Goal: Task Accomplishment & Management: Complete application form

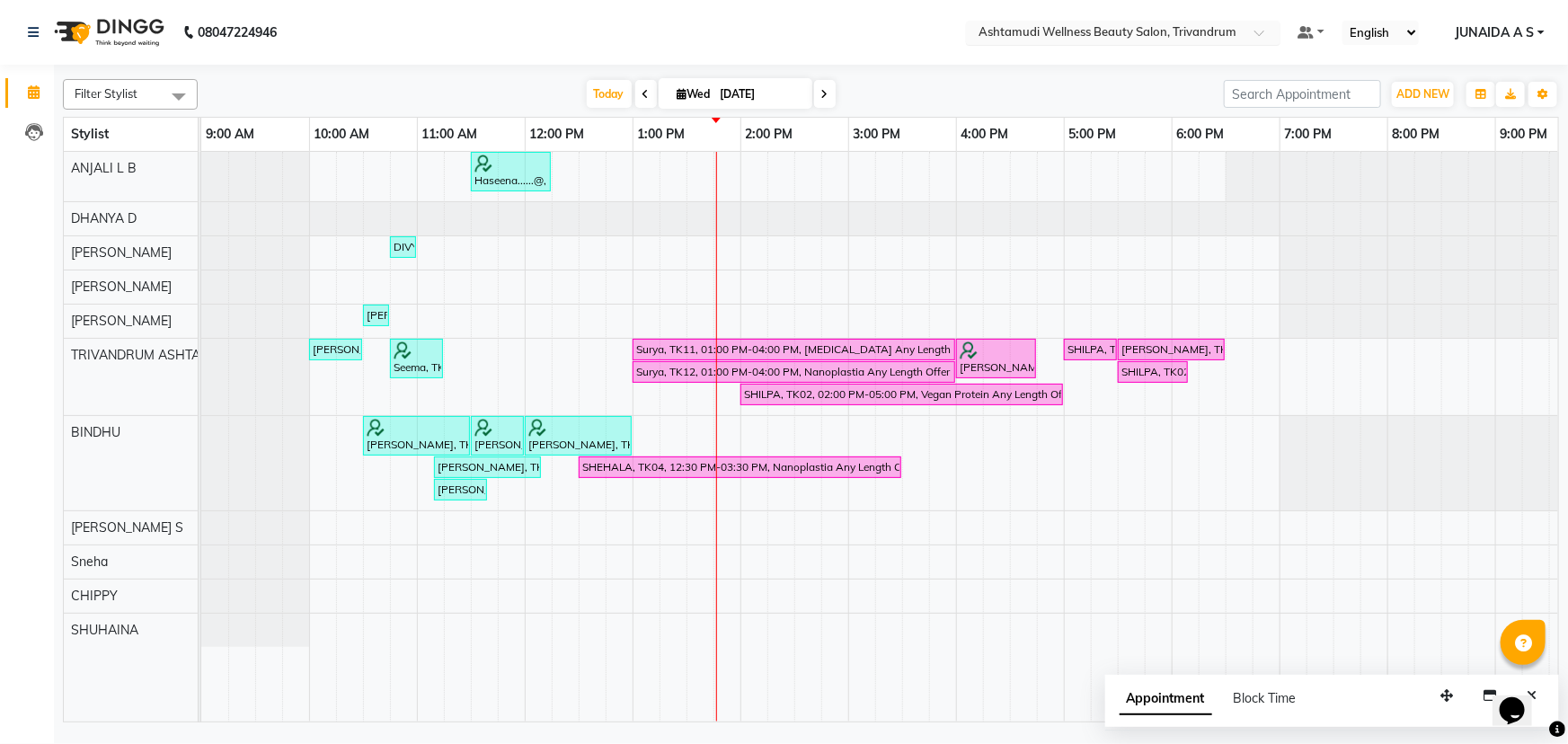
scroll to position [0, 151]
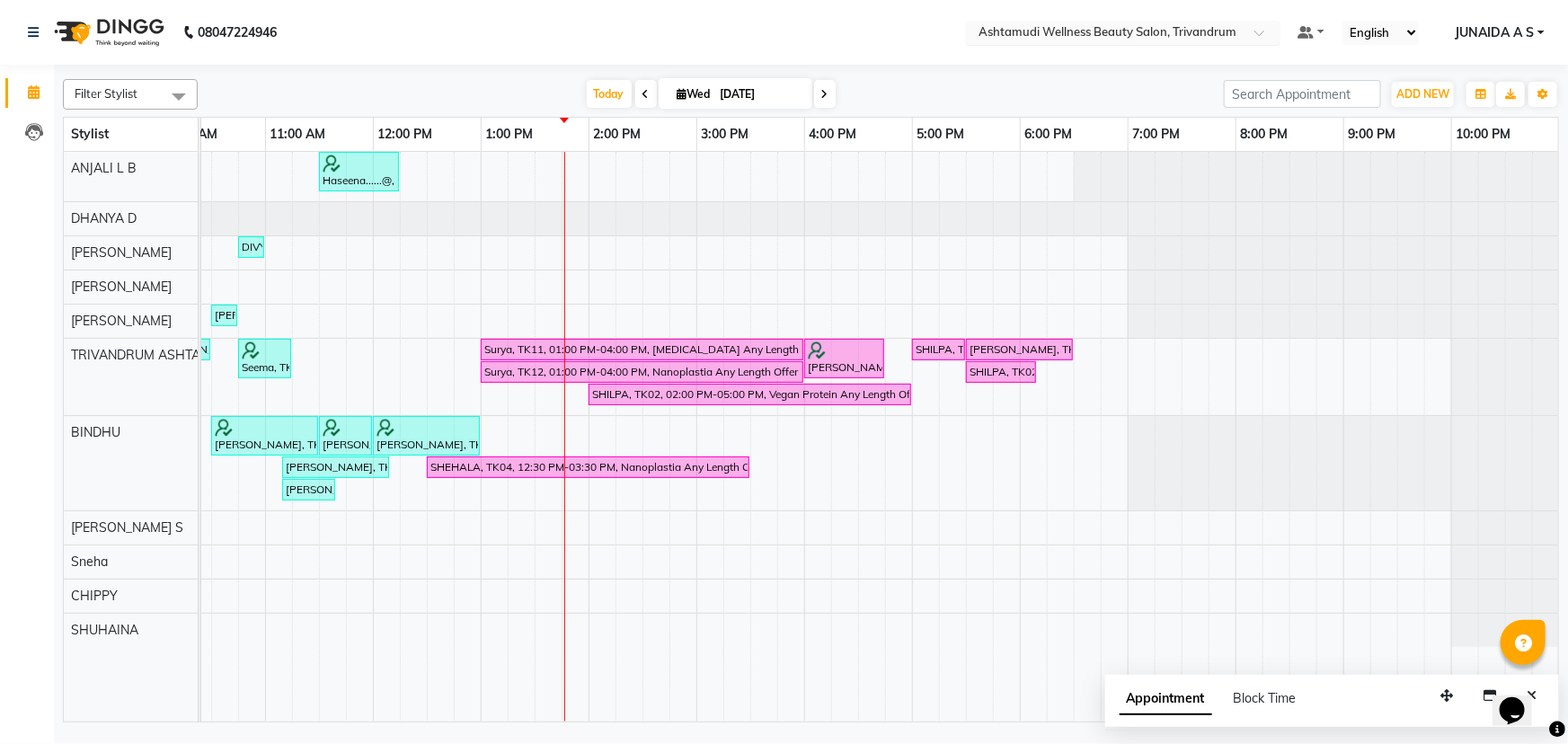
click at [1196, 41] on input "text" at bounding box center [1105, 34] width 261 height 18
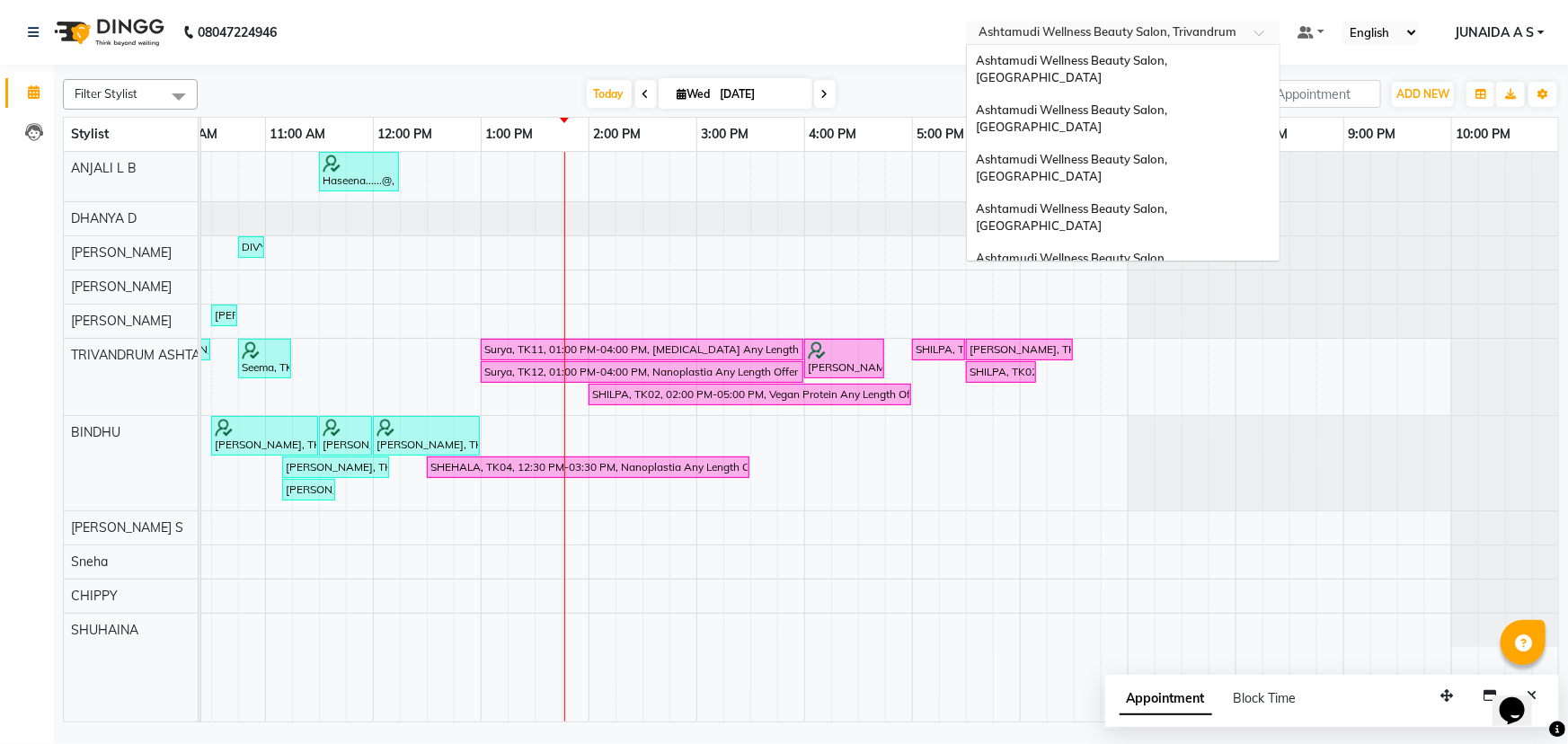
scroll to position [190, 0]
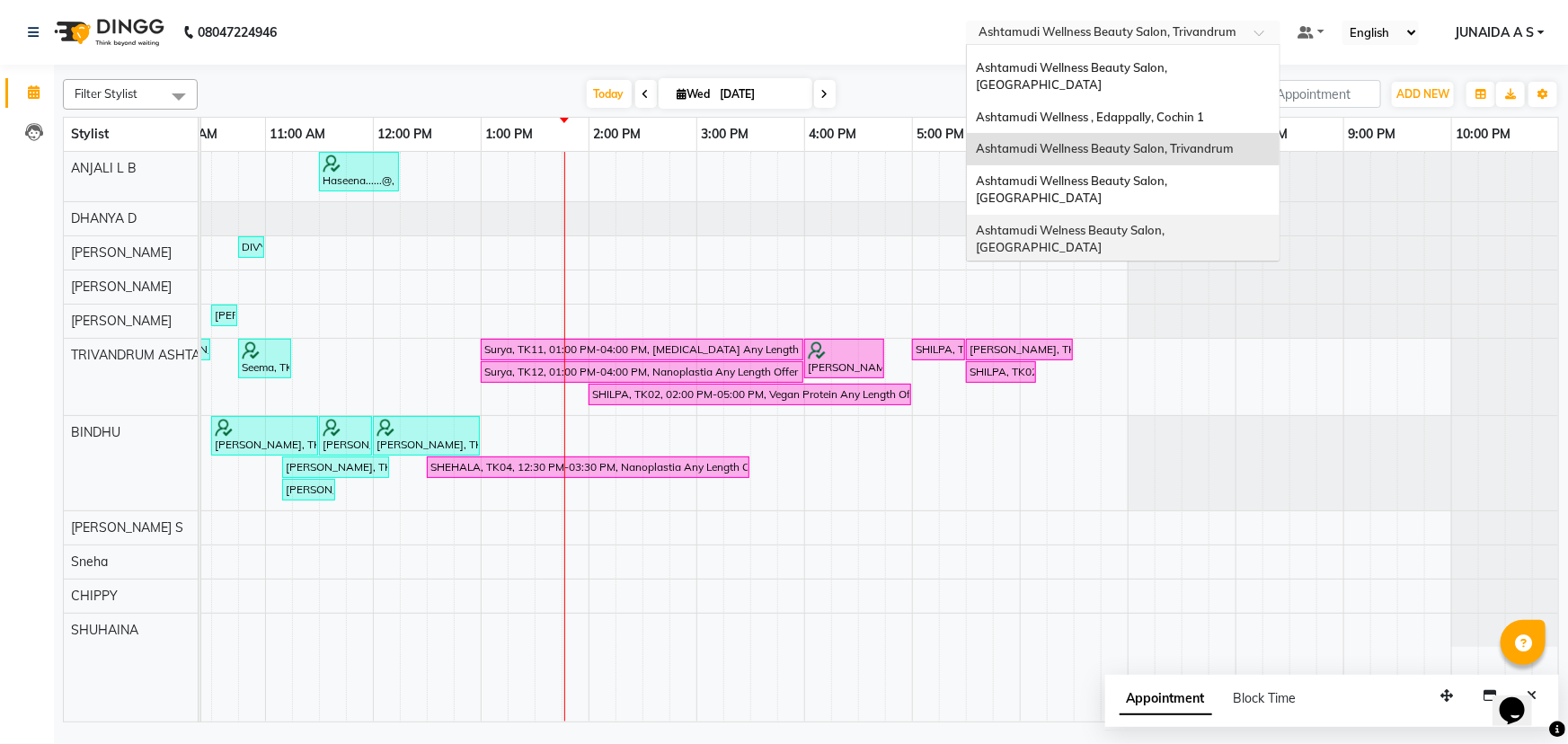
click at [1168, 223] on span "Ashtamudi Welness Beauty Salon, [GEOGRAPHIC_DATA]" at bounding box center [1071, 239] width 191 height 32
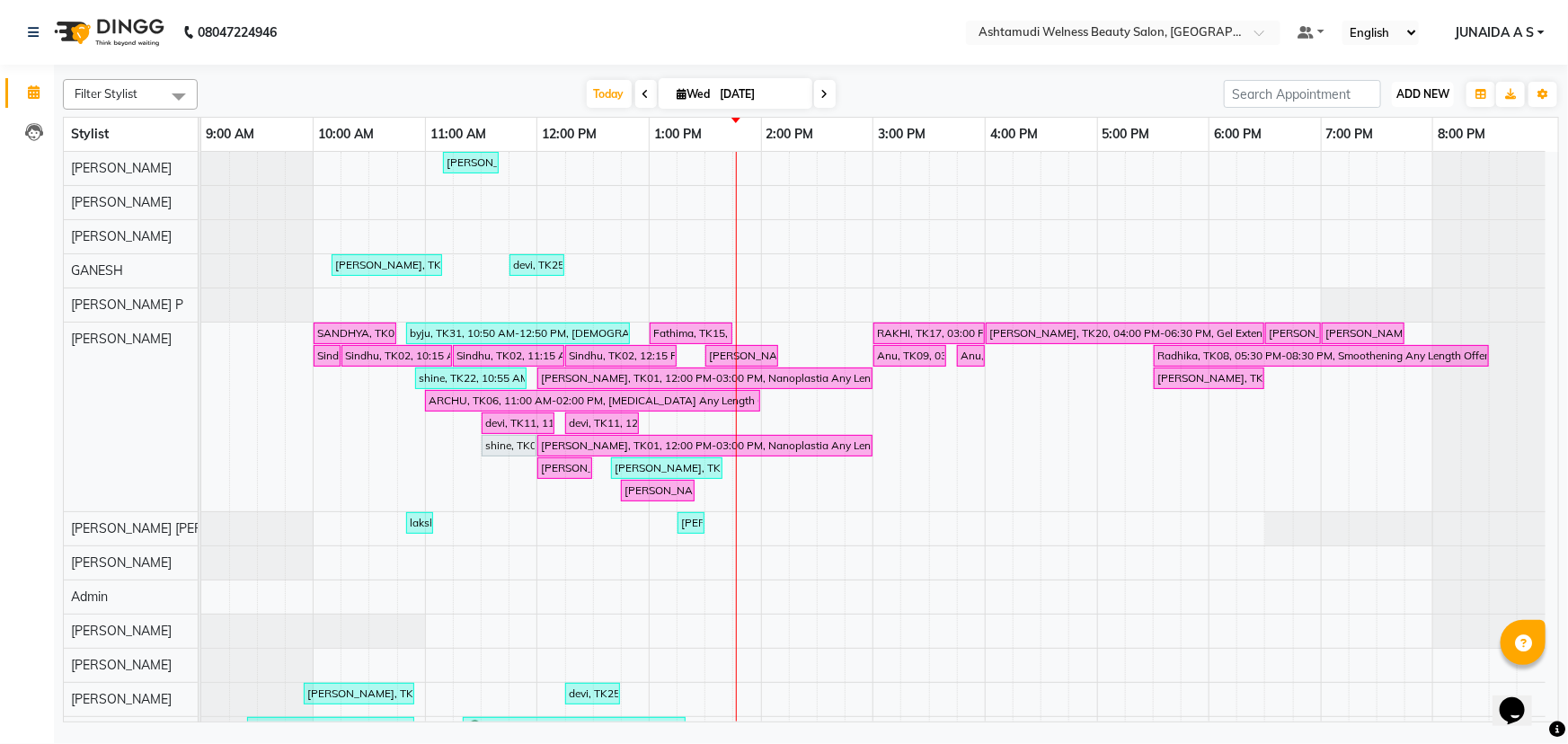
click at [1402, 89] on span "ADD NEW" at bounding box center [1423, 94] width 53 height 14
drag, startPoint x: 1387, startPoint y: 128, endPoint x: 1002, endPoint y: 198, distance: 391.3
click at [1387, 129] on button "Add Appointment" at bounding box center [1382, 129] width 142 height 23
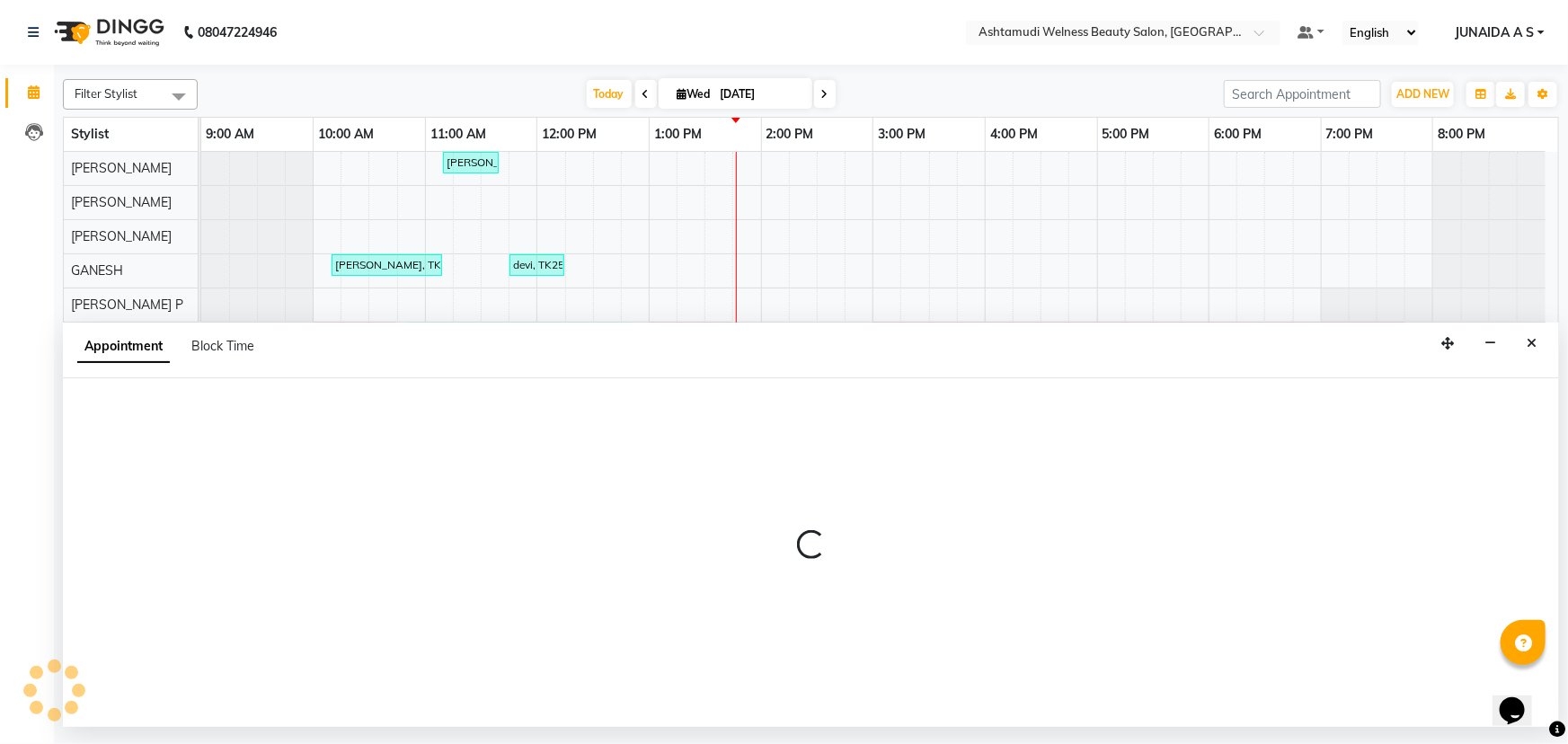
select select "tentative"
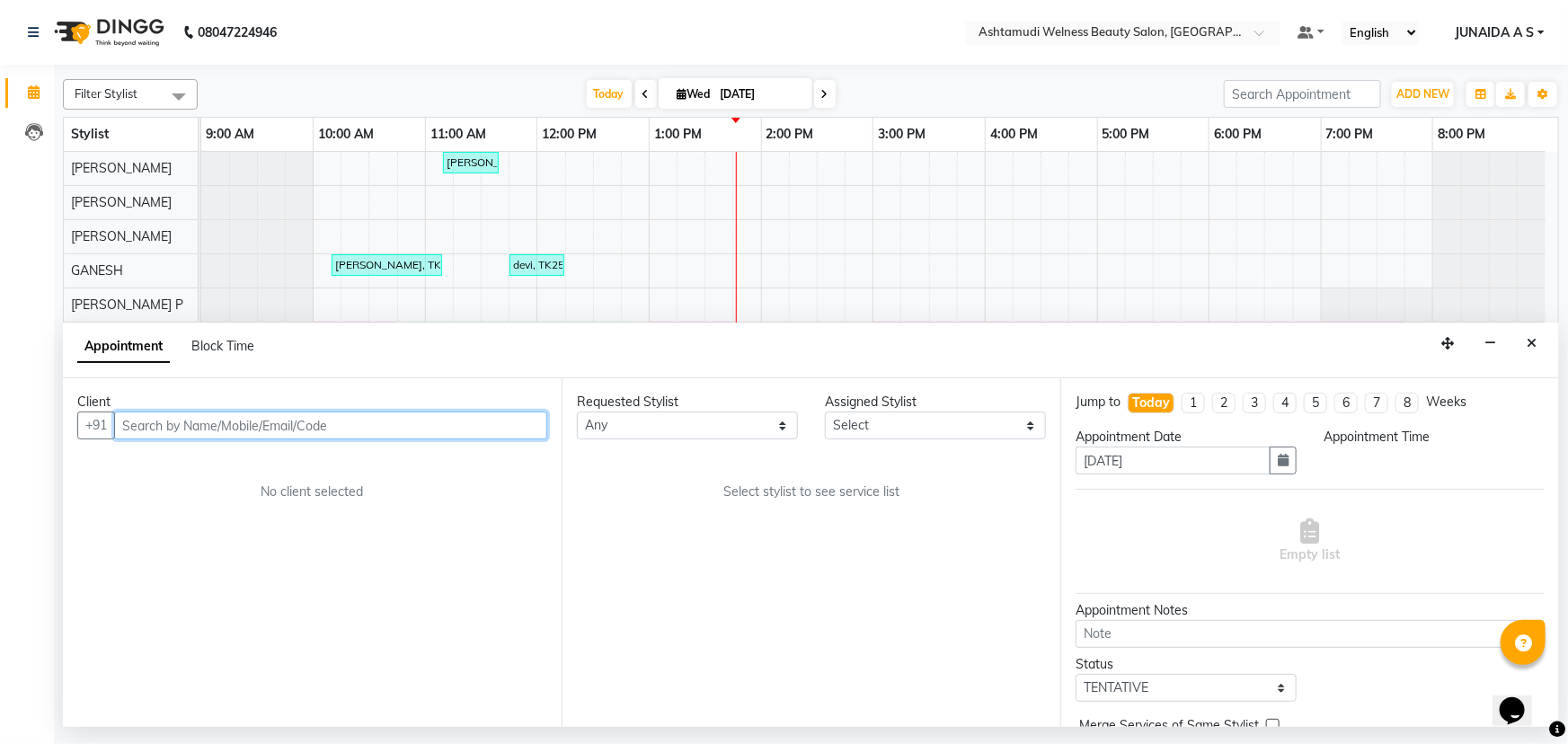
select select "600"
click at [307, 432] on input "text" at bounding box center [331, 426] width 433 height 28
paste input "7356339796"
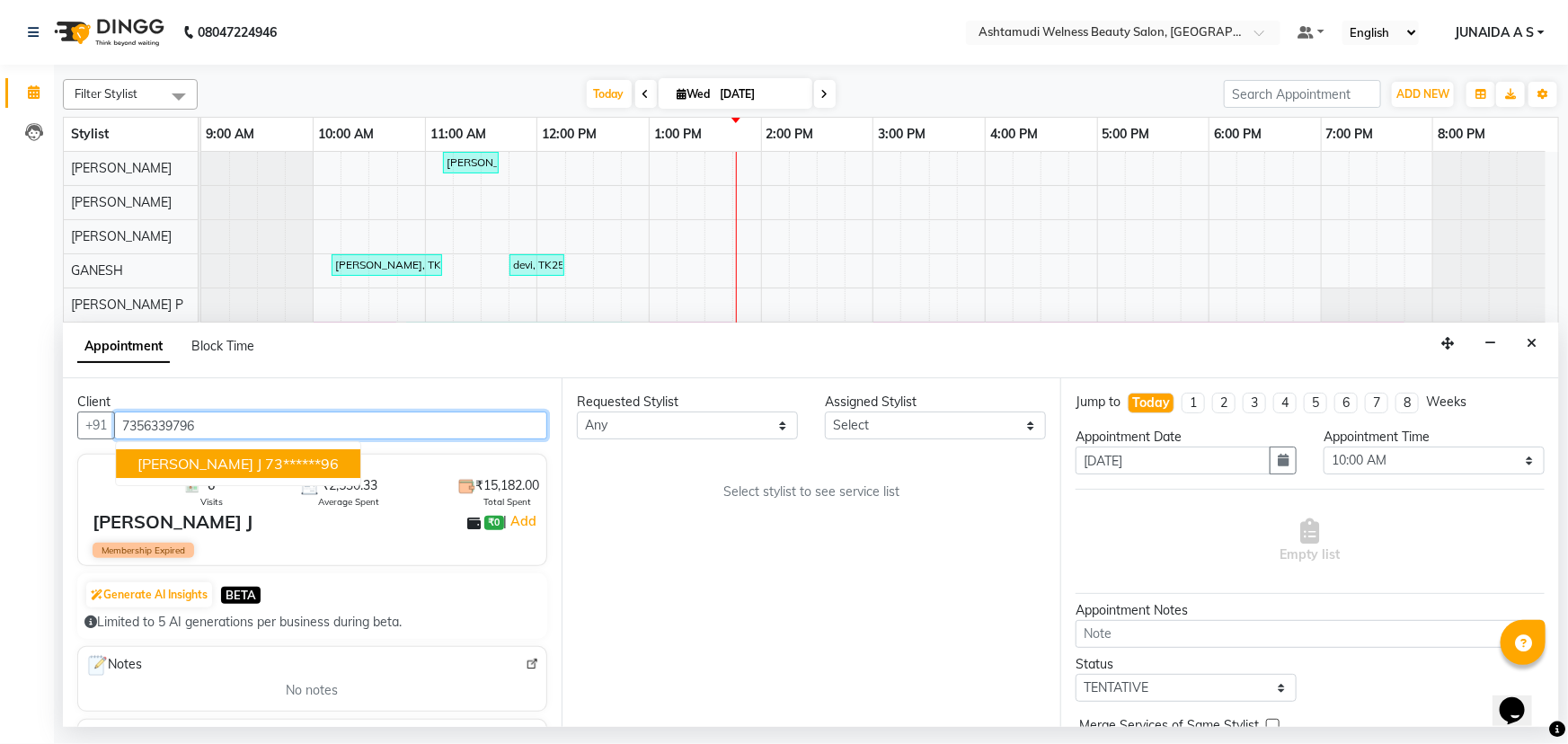
type input "7356339796"
click at [154, 527] on div "Sreerekha J" at bounding box center [172, 522] width 160 height 27
click at [210, 418] on input "7356339796" at bounding box center [331, 426] width 433 height 28
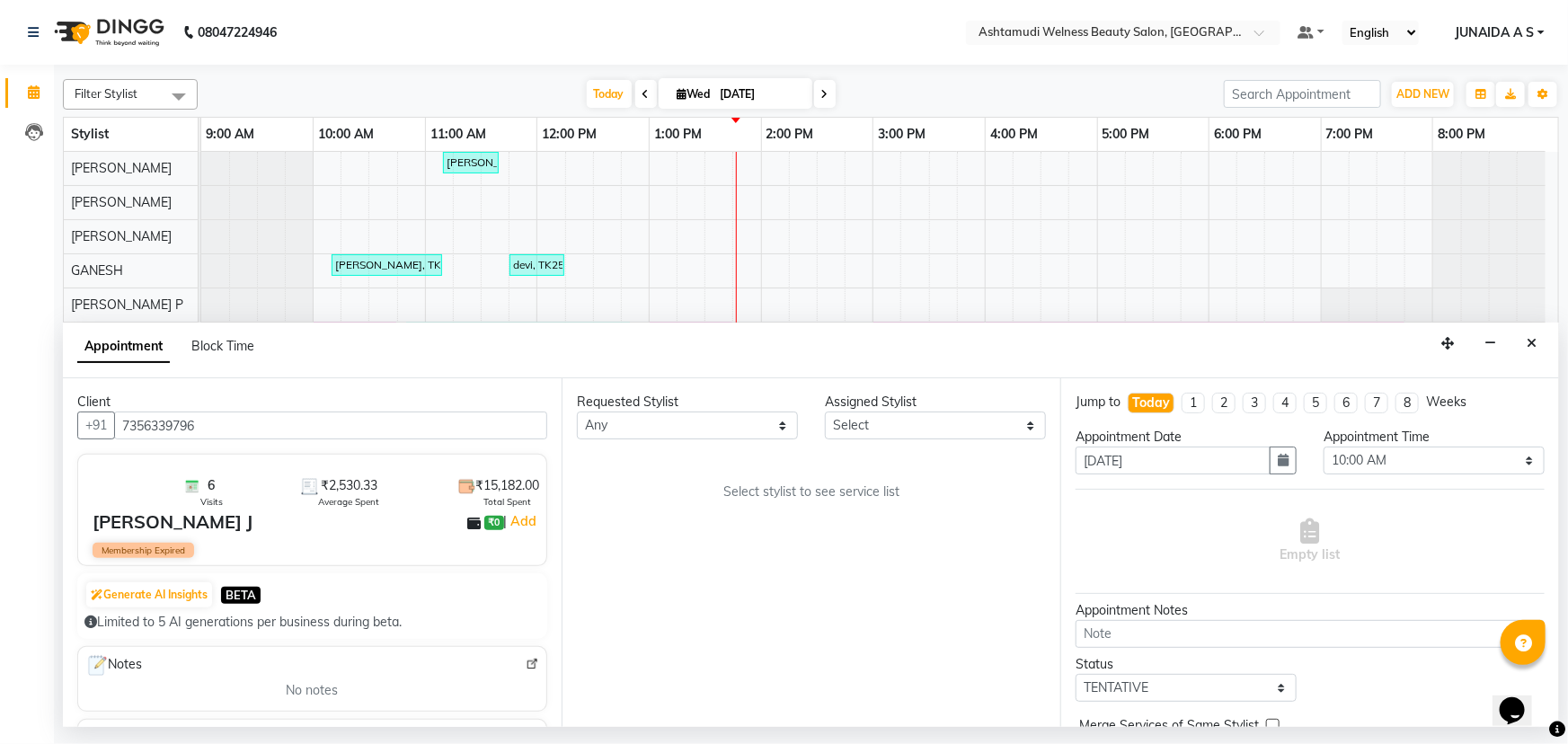
click at [146, 538] on div "6 Visits ₹2,530.33 Average Spent ₹15,182.00 Total Spent Sreerekha J ₹0 | Add Me…" at bounding box center [312, 510] width 470 height 113
click at [892, 418] on select "Select ADITHYA TAMANG Admin ALTHAF Anitha ATHIRA SANAL BETZA M BINU DEVIKA GANE…" at bounding box center [935, 426] width 221 height 28
click at [139, 517] on div "Sreerekha J" at bounding box center [172, 522] width 160 height 27
click at [224, 408] on div "Client" at bounding box center [312, 402] width 470 height 19
click at [220, 415] on input "7356339796" at bounding box center [331, 426] width 433 height 28
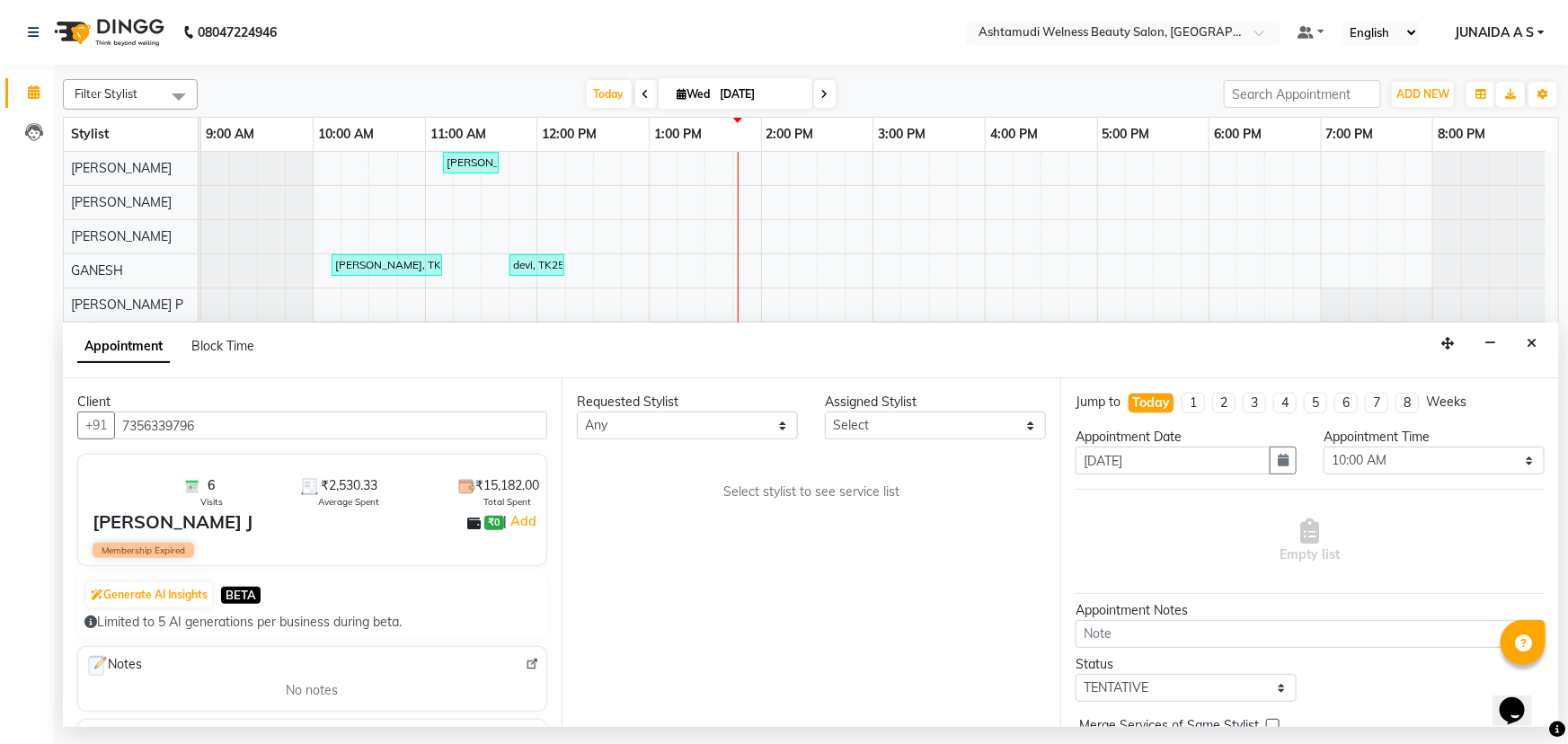
click at [160, 528] on div "Sreerekha J" at bounding box center [172, 522] width 160 height 27
click at [949, 425] on select "Select ADITHYA TAMANG Admin ALTHAF Anitha ATHIRA SANAL BETZA M BINU DEVIKA GANE…" at bounding box center [935, 426] width 221 height 28
select select "25976"
click at [825, 412] on select "Select ADITHYA TAMANG Admin ALTHAF Anitha ATHIRA SANAL BETZA M BINU DEVIKA GANE…" at bounding box center [935, 426] width 221 height 28
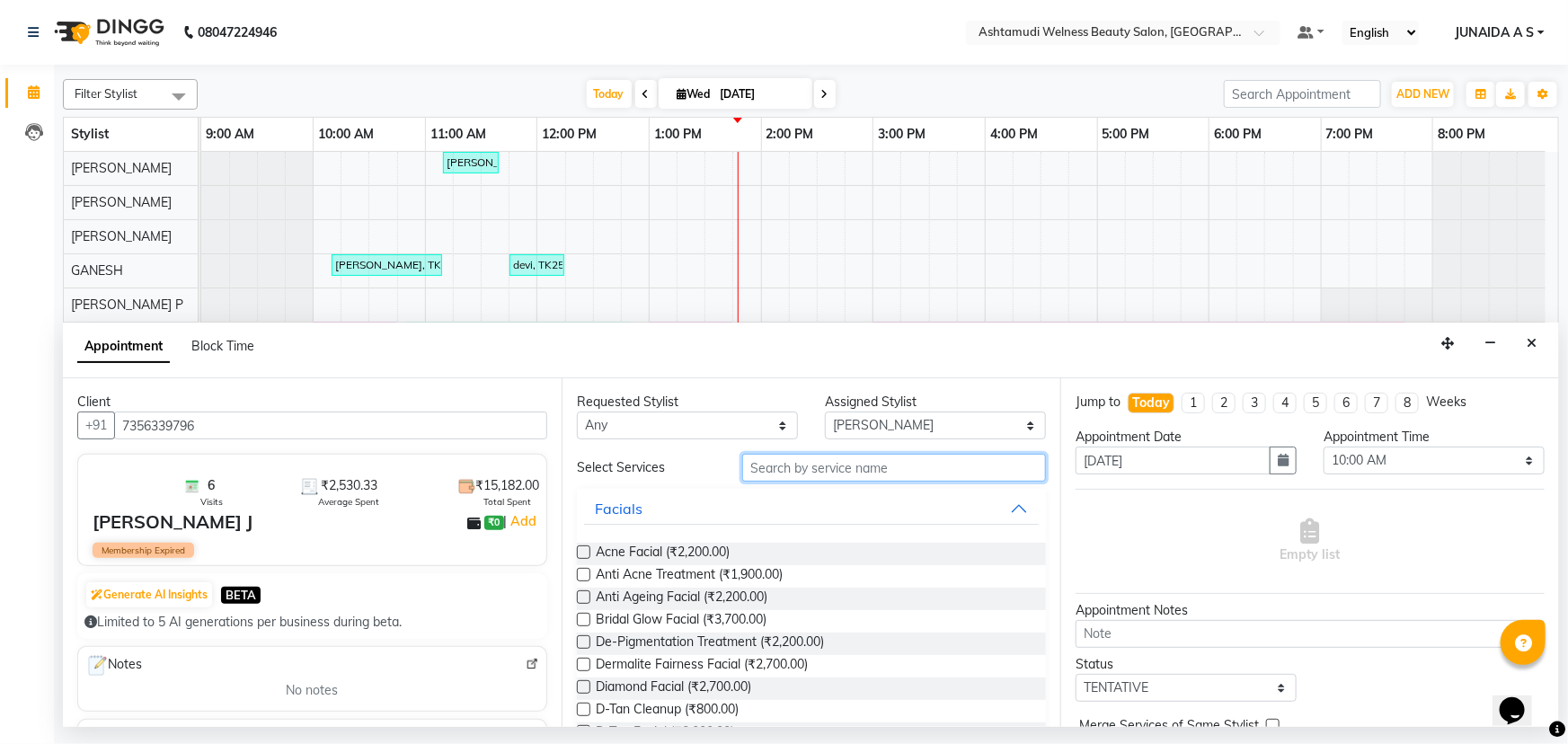
click at [772, 475] on input "text" at bounding box center [894, 467] width 304 height 28
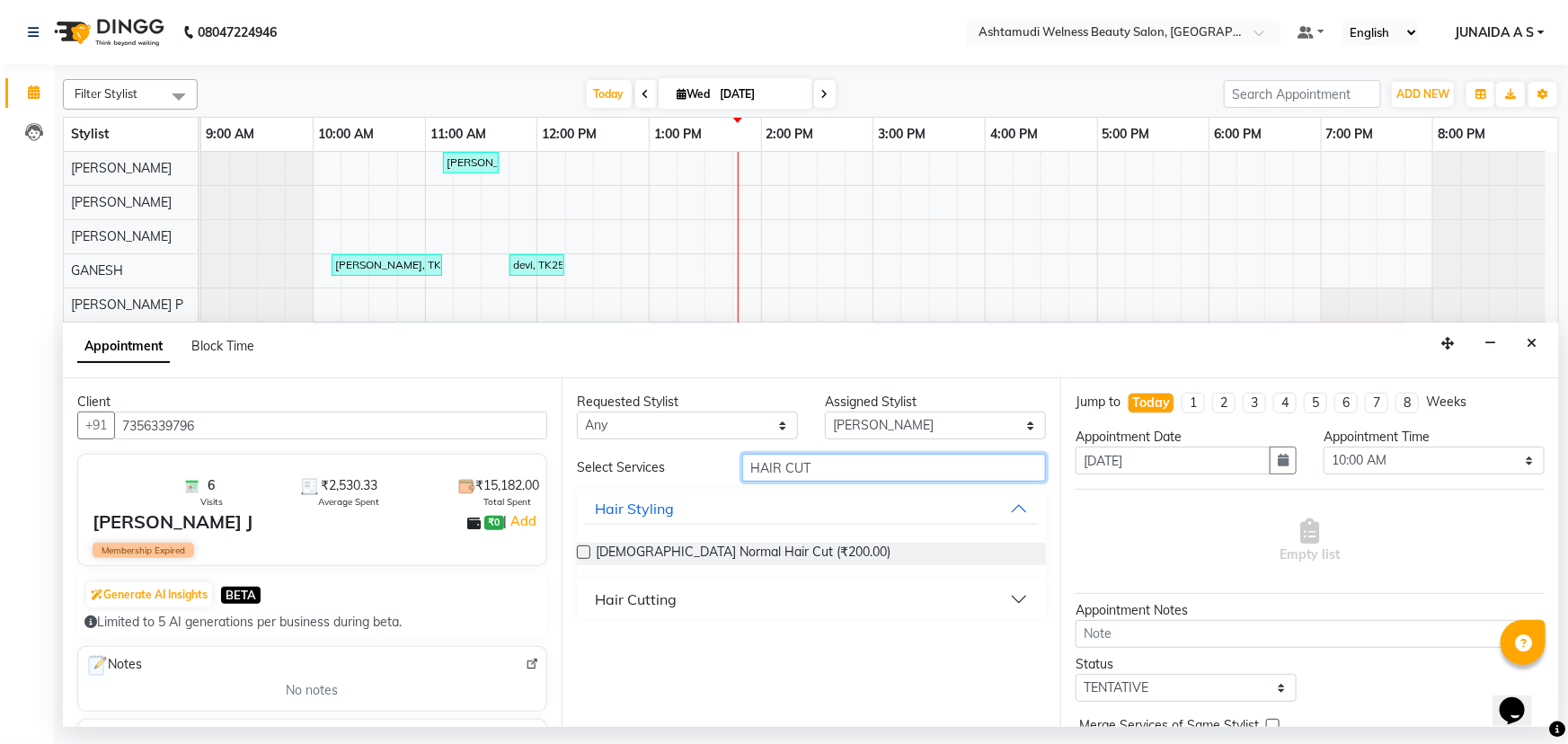
drag, startPoint x: 815, startPoint y: 469, endPoint x: 779, endPoint y: 479, distance: 37.4
click at [779, 479] on input "HAIR CUT" at bounding box center [894, 467] width 304 height 28
type input "HAIR SP"
click at [674, 574] on span "Hair Spa (₹1,100.00)" at bounding box center [655, 576] width 118 height 23
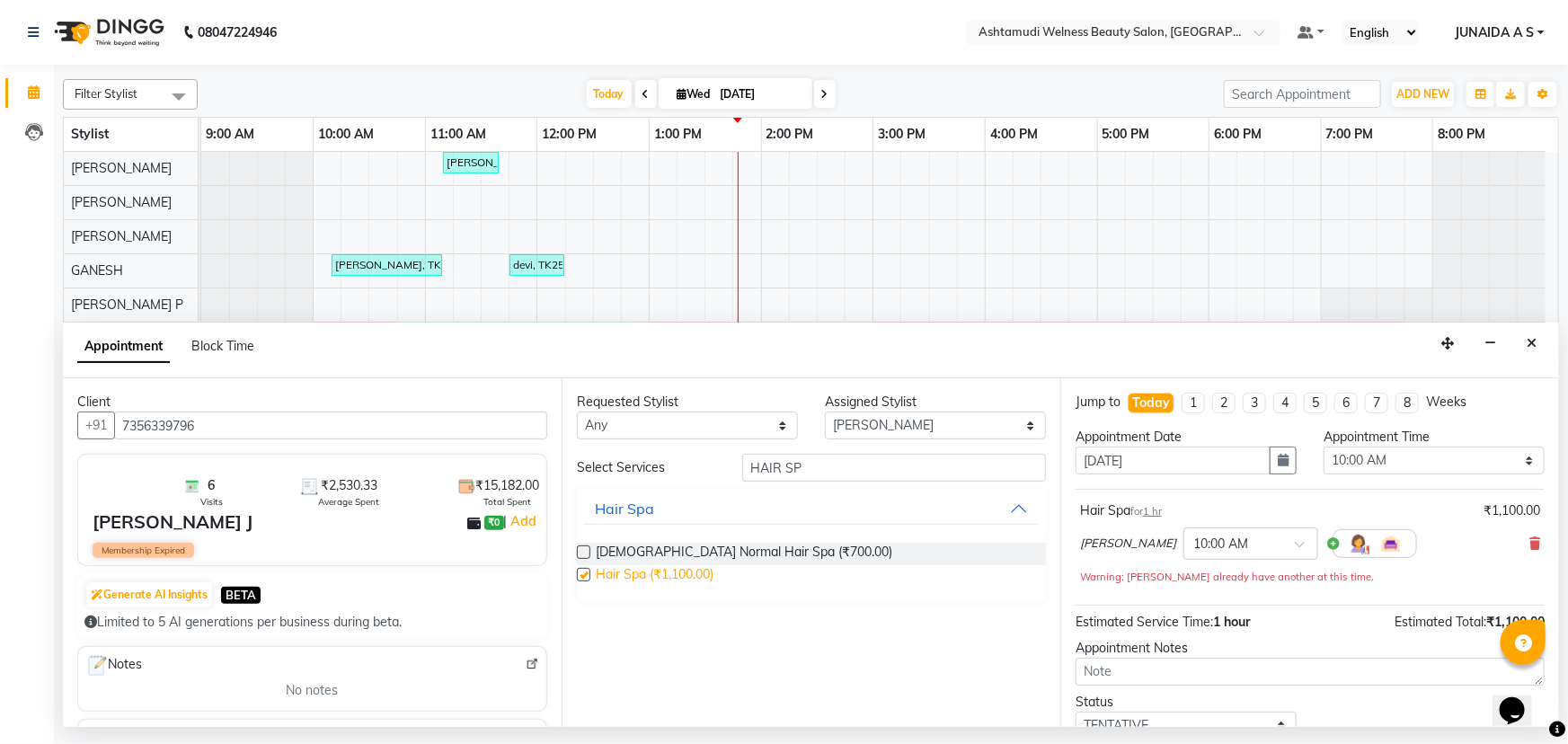
checkbox input "false"
click at [1361, 458] on select "Select 10:00 AM 10:15 AM 10:30 AM 10:45 AM 11:00 AM 11:15 AM 11:30 AM 11:45 AM …" at bounding box center [1434, 460] width 221 height 28
click at [1324, 446] on select "Select 10:00 AM 10:15 AM 10:30 AM 10:45 AM 11:00 AM 11:15 AM 11:30 AM 11:45 AM …" at bounding box center [1434, 460] width 221 height 28
click at [1340, 457] on select "Select 10:00 AM 10:15 AM 10:30 AM 10:45 AM 11:00 AM 11:15 AM 11:30 AM 11:45 AM …" at bounding box center [1434, 460] width 221 height 28
select select "1080"
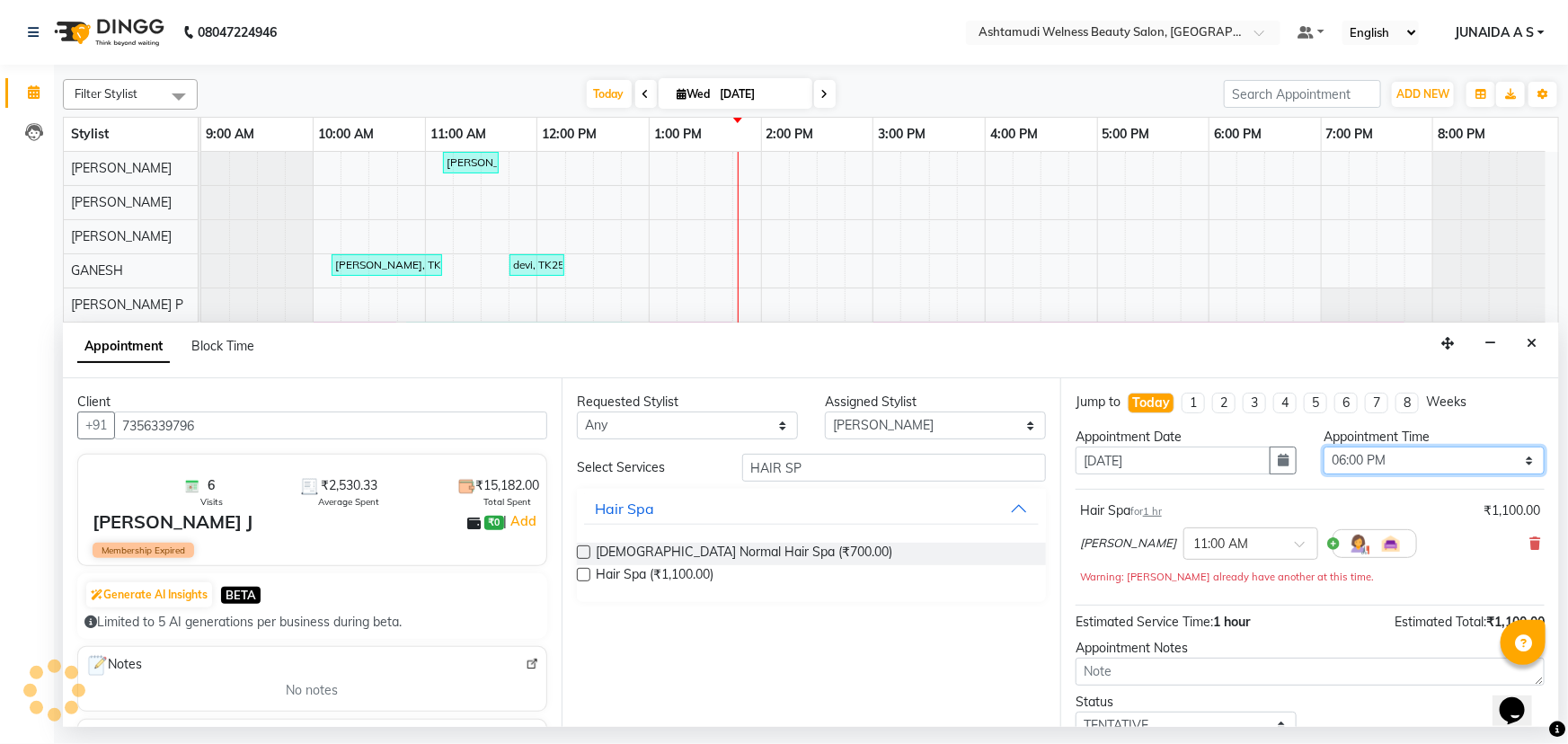
click at [1324, 446] on select "Select 10:00 AM 10:15 AM 10:30 AM 10:45 AM 11:00 AM 11:15 AM 11:30 AM 11:45 AM …" at bounding box center [1434, 460] width 221 height 28
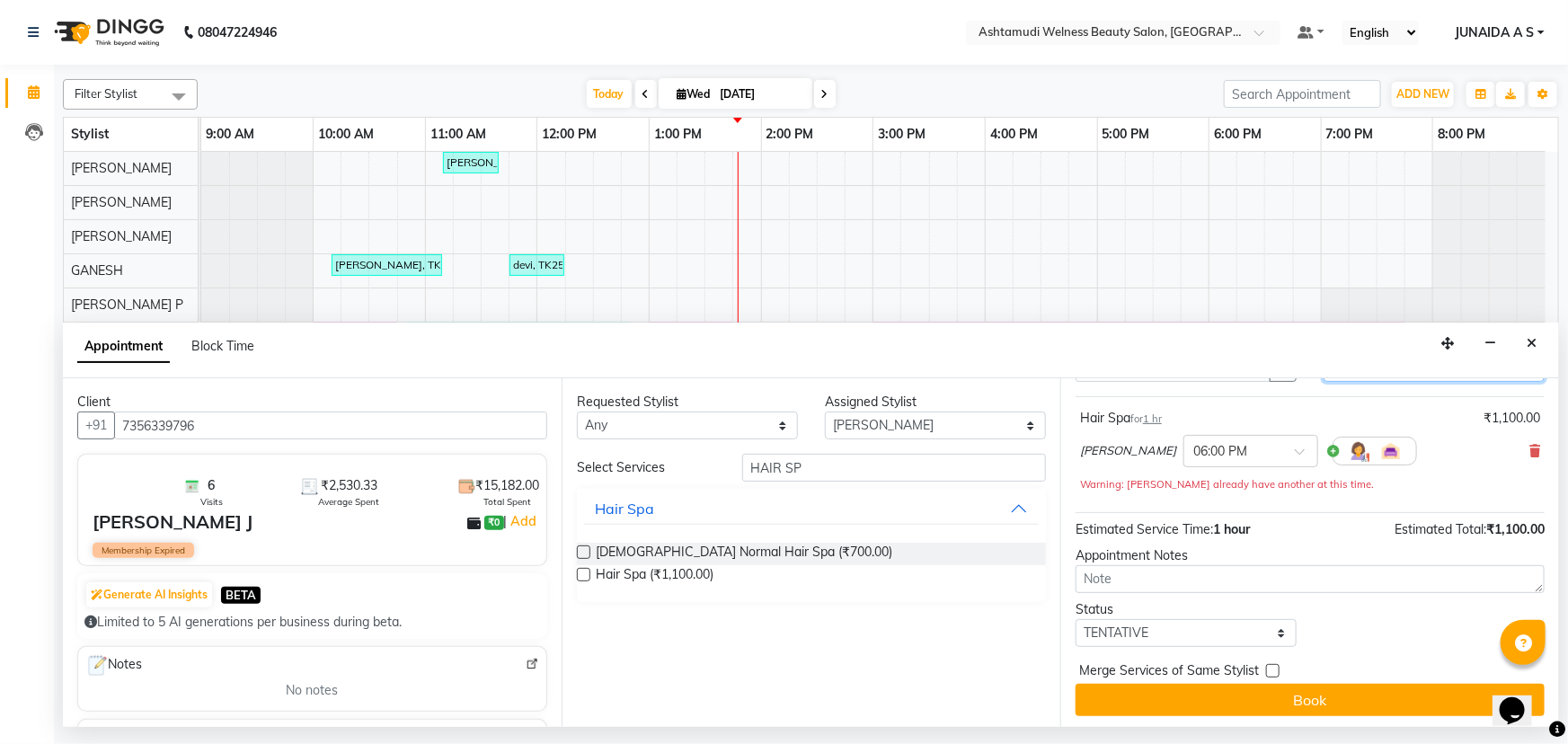
scroll to position [96, 0]
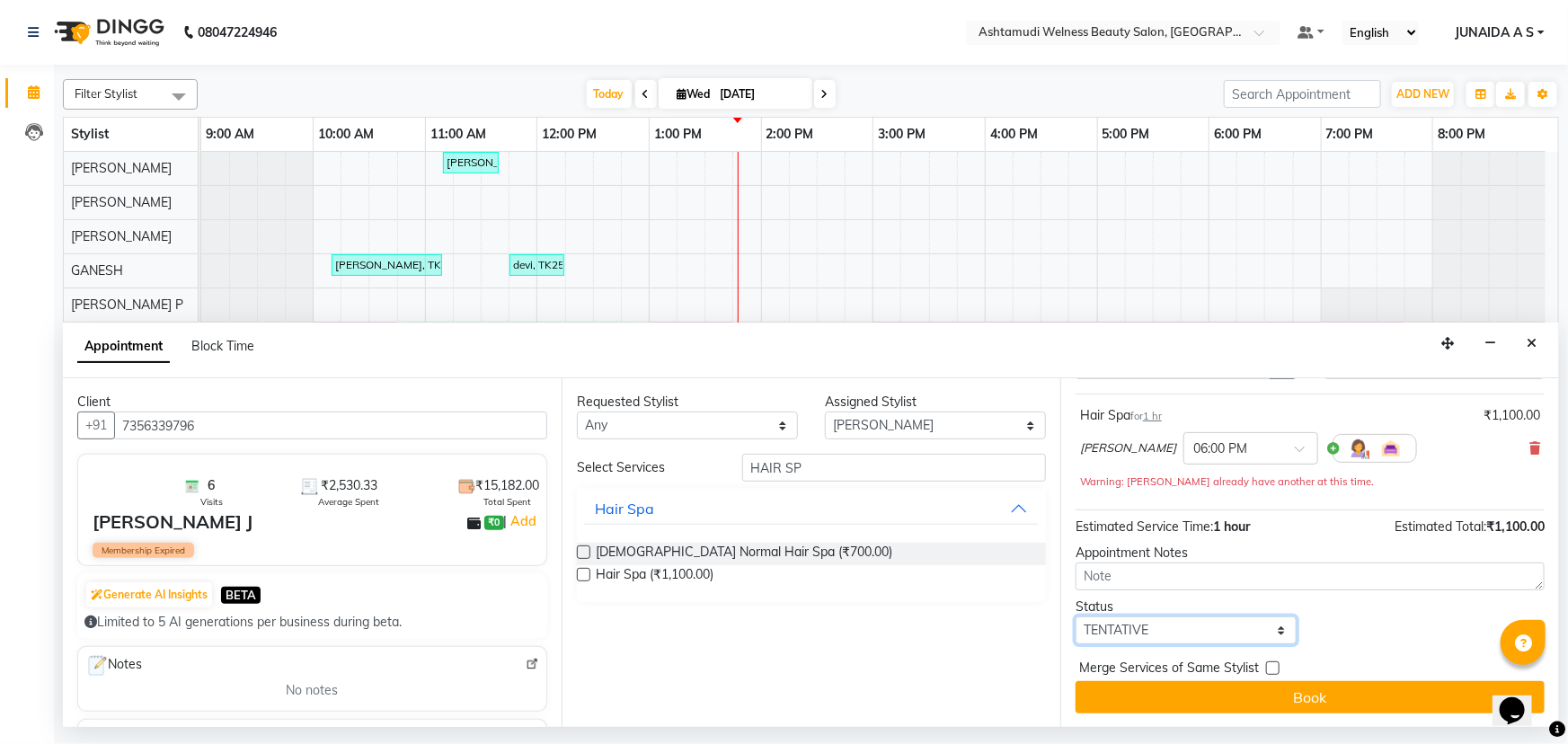
click at [1162, 634] on select "Select TENTATIVE CONFIRM CHECK-IN UPCOMING" at bounding box center [1186, 630] width 221 height 28
select select "confirm booking"
click at [1076, 617] on select "Select TENTATIVE CONFIRM CHECK-IN UPCOMING" at bounding box center [1186, 630] width 221 height 28
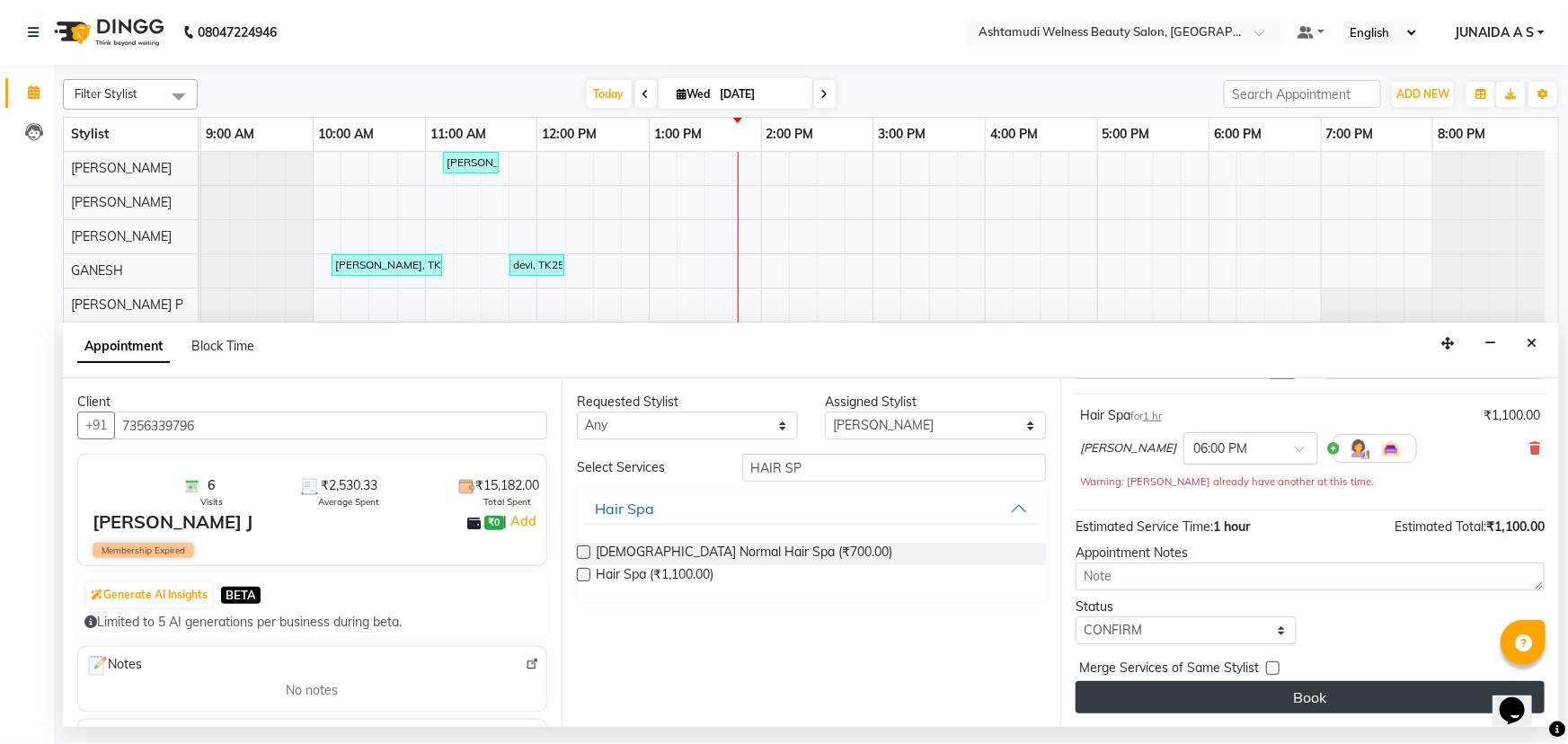
click at [1186, 695] on button "Book" at bounding box center [1310, 698] width 469 height 32
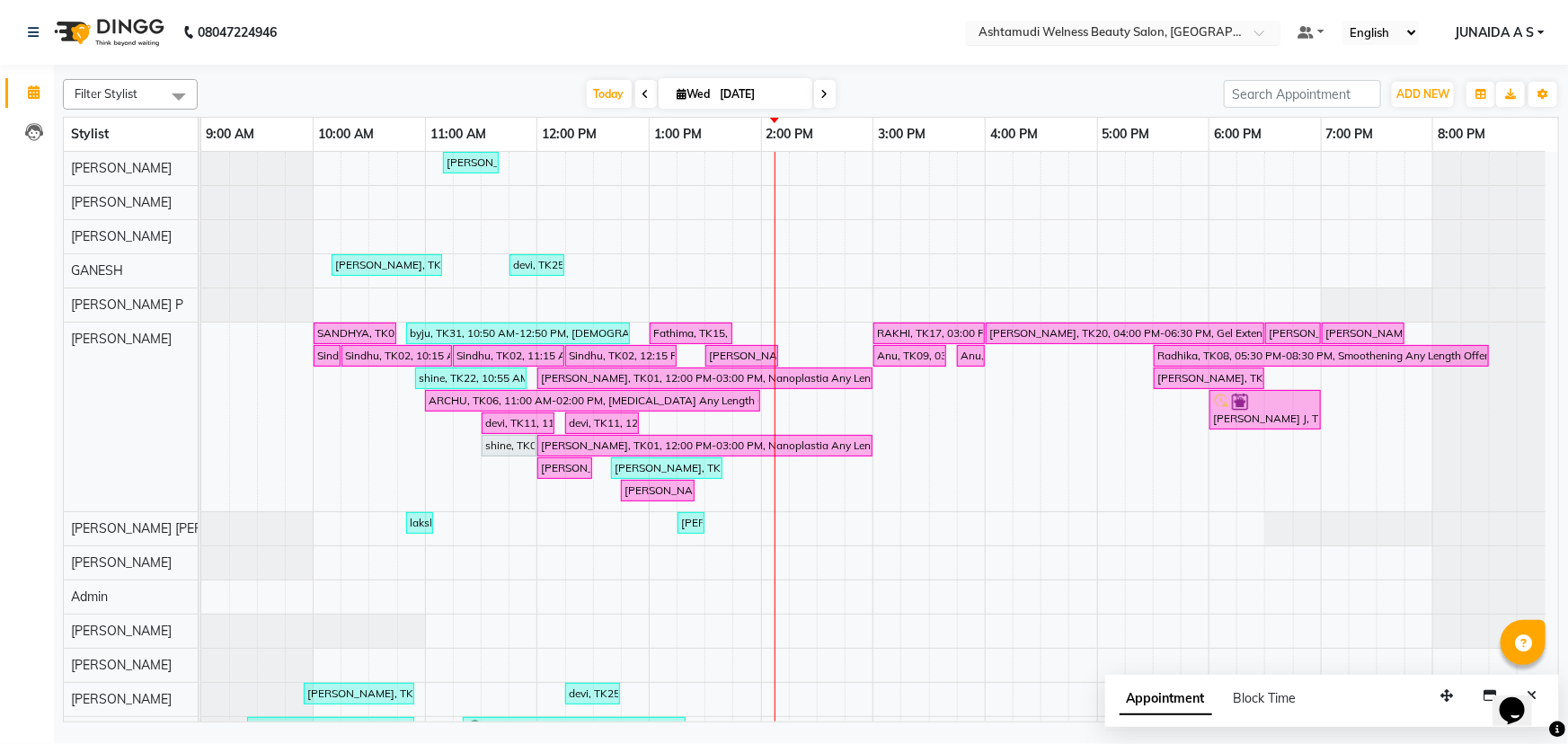
click at [1210, 34] on input "text" at bounding box center [1105, 34] width 261 height 18
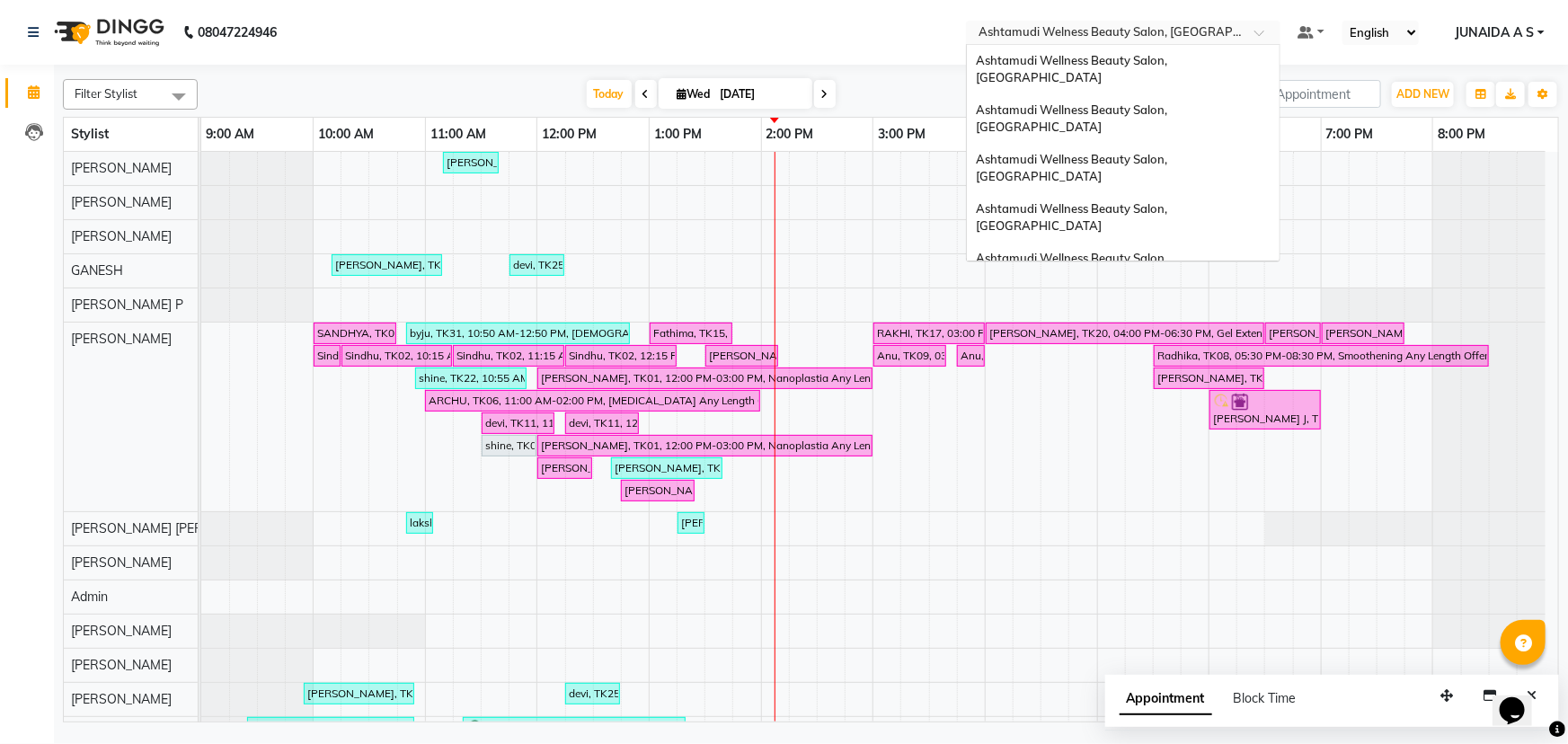
scroll to position [248, 0]
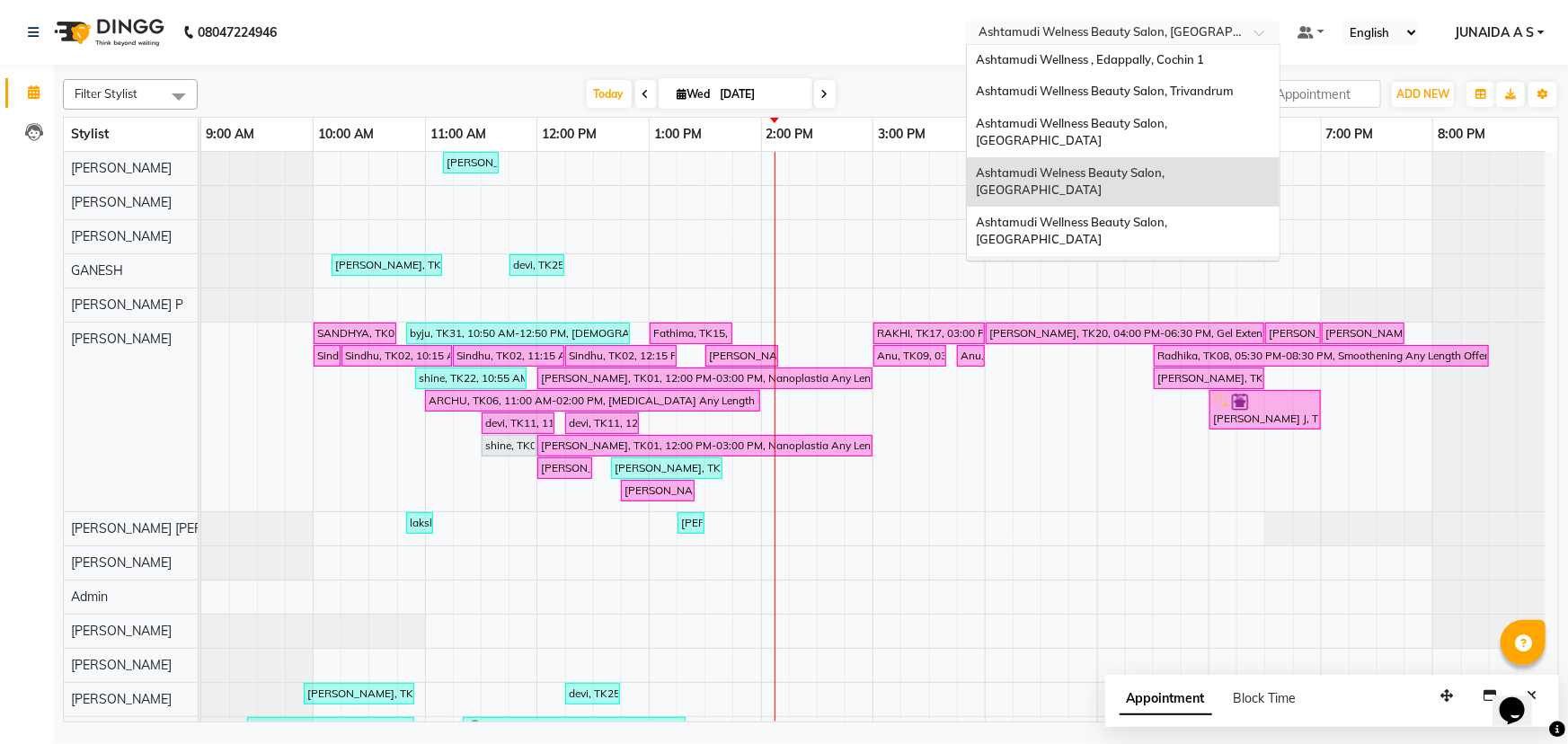
click at [1189, 256] on div "Ashtamudi Wellness Beauty Salon, [GEOGRAPHIC_DATA]" at bounding box center [1123, 280] width 313 height 50
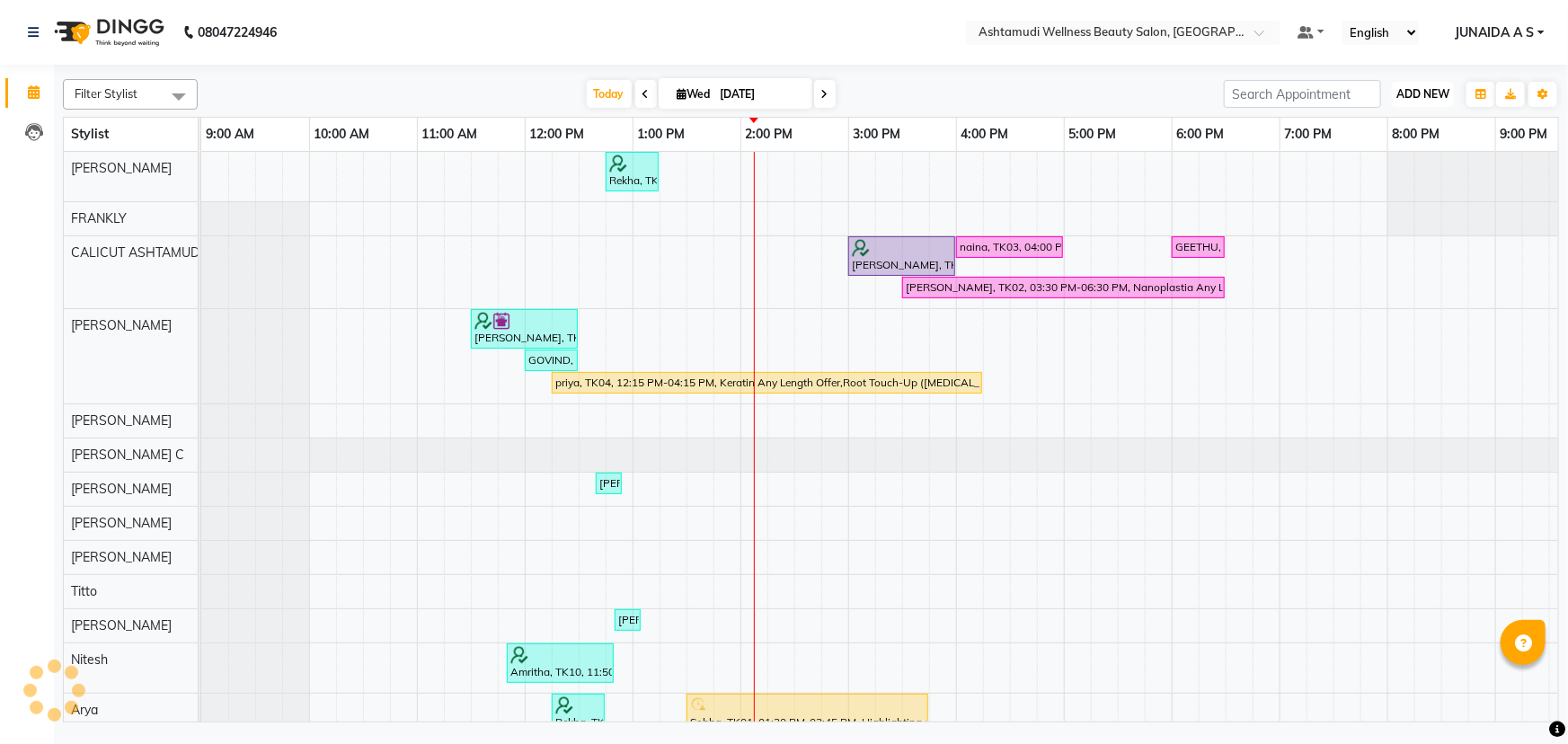
click at [1422, 101] on button "ADD NEW Toggle Dropdown" at bounding box center [1423, 95] width 62 height 25
click at [1398, 130] on button "Add Appointment" at bounding box center [1382, 129] width 142 height 23
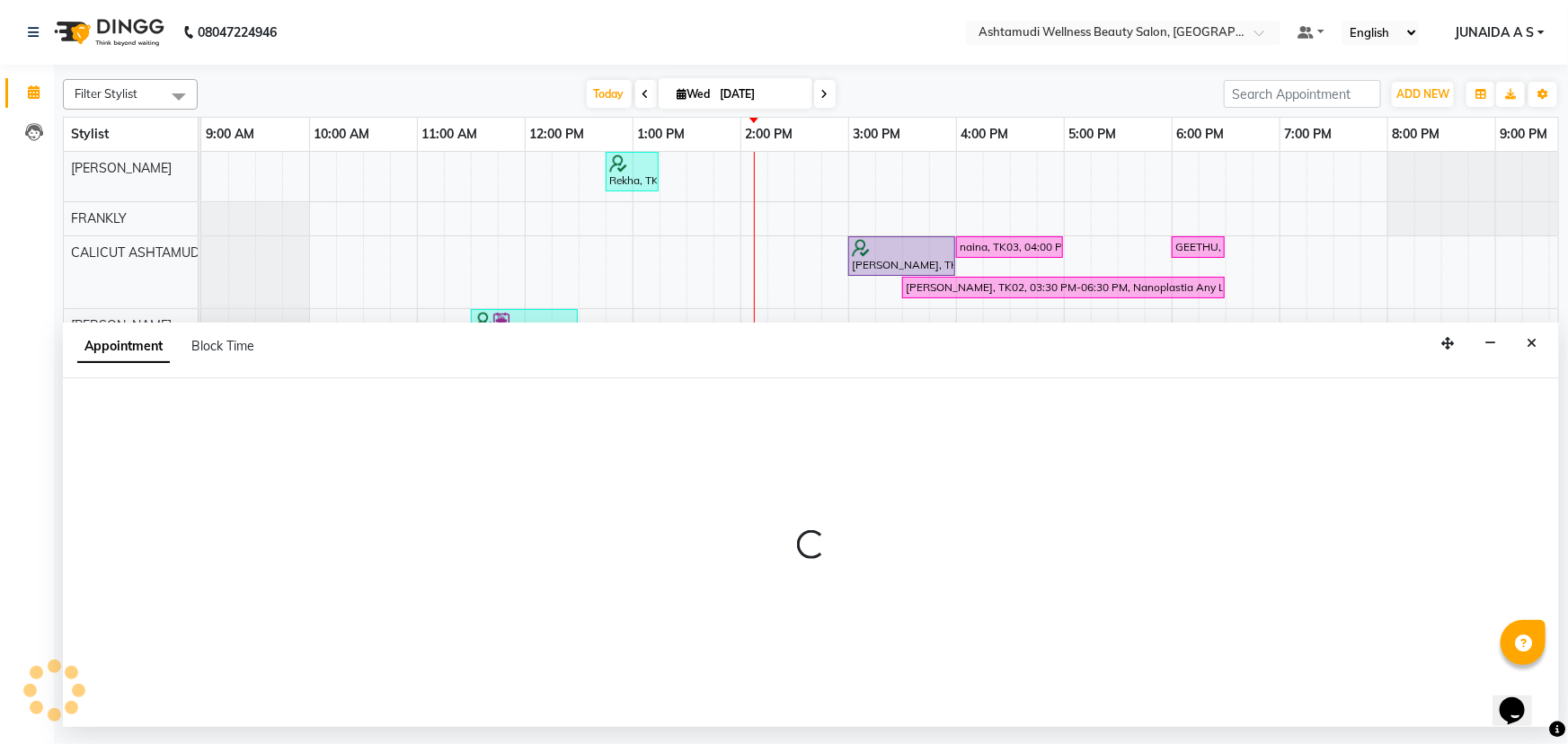
select select "600"
select select "tentative"
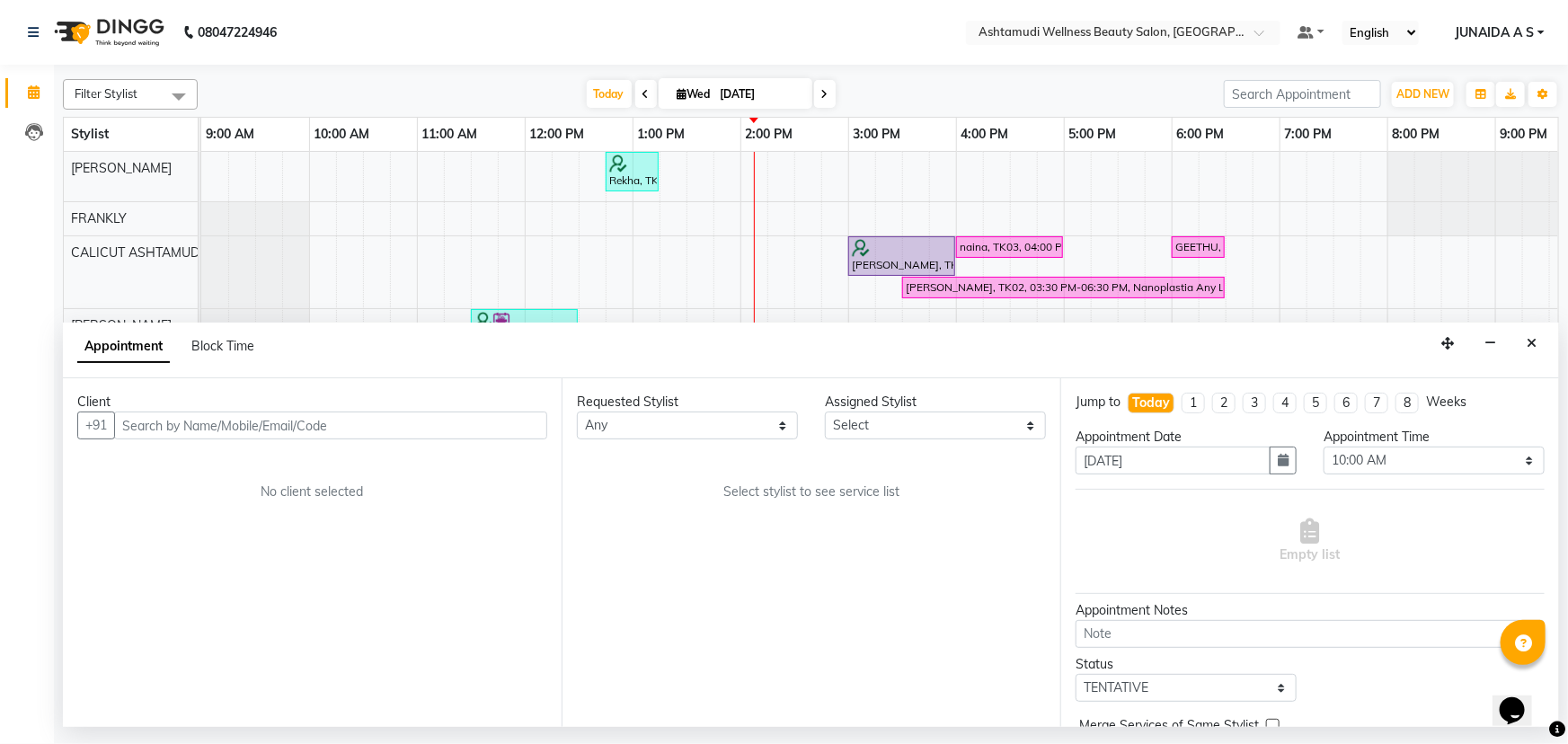
click at [267, 423] on input "text" at bounding box center [331, 426] width 433 height 28
click at [206, 458] on ngb-highlight "62******66" at bounding box center [217, 464] width 74 height 18
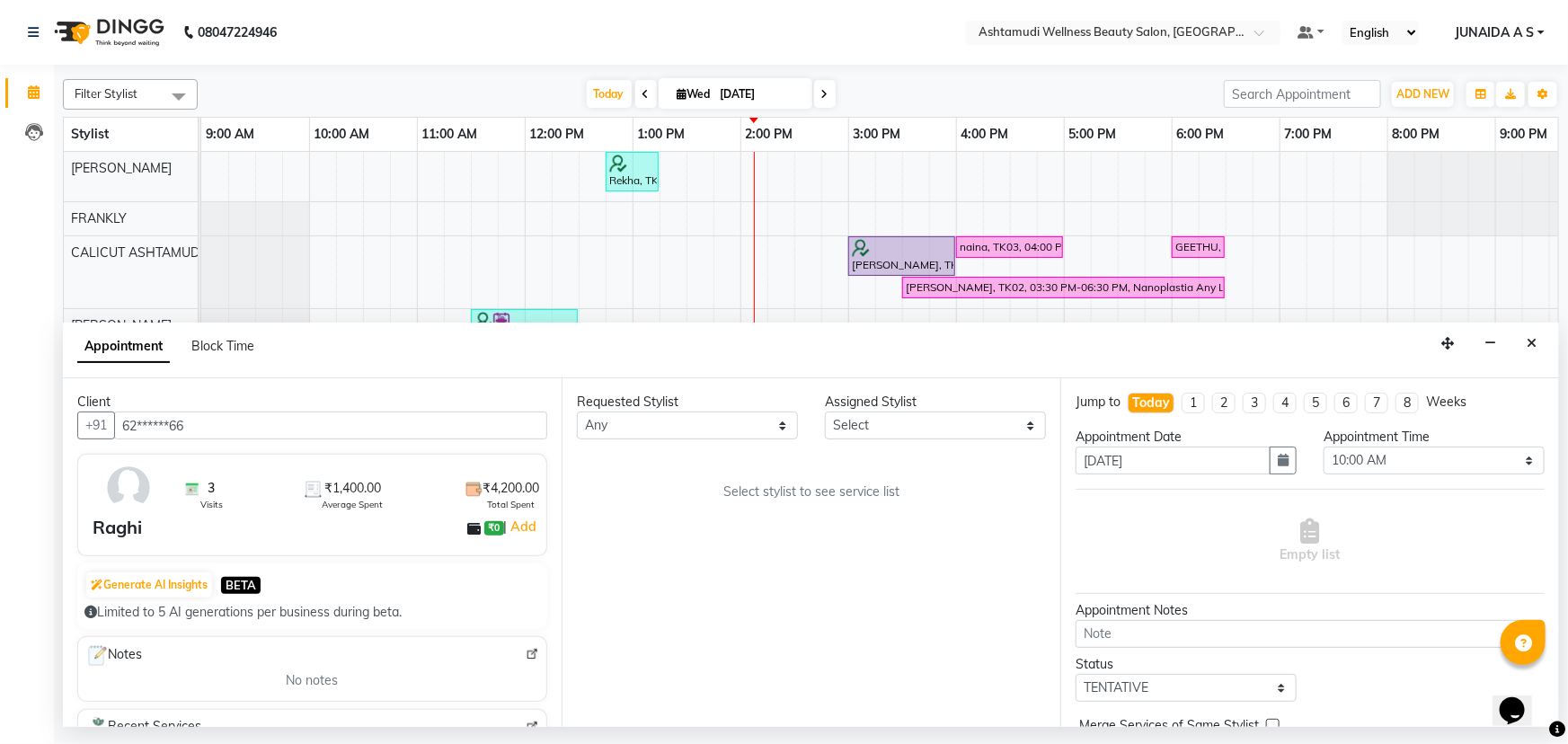
type input "62******66"
click at [837, 414] on select "Select [PERSON_NAME] C [PERSON_NAME] [PERSON_NAME] CALICUT ASHTAMUDI FRANKLY KR…" at bounding box center [935, 426] width 221 height 28
select select "27314"
click at [825, 412] on select "Select [PERSON_NAME] C [PERSON_NAME] [PERSON_NAME] CALICUT ASHTAMUDI FRANKLY KR…" at bounding box center [935, 426] width 221 height 28
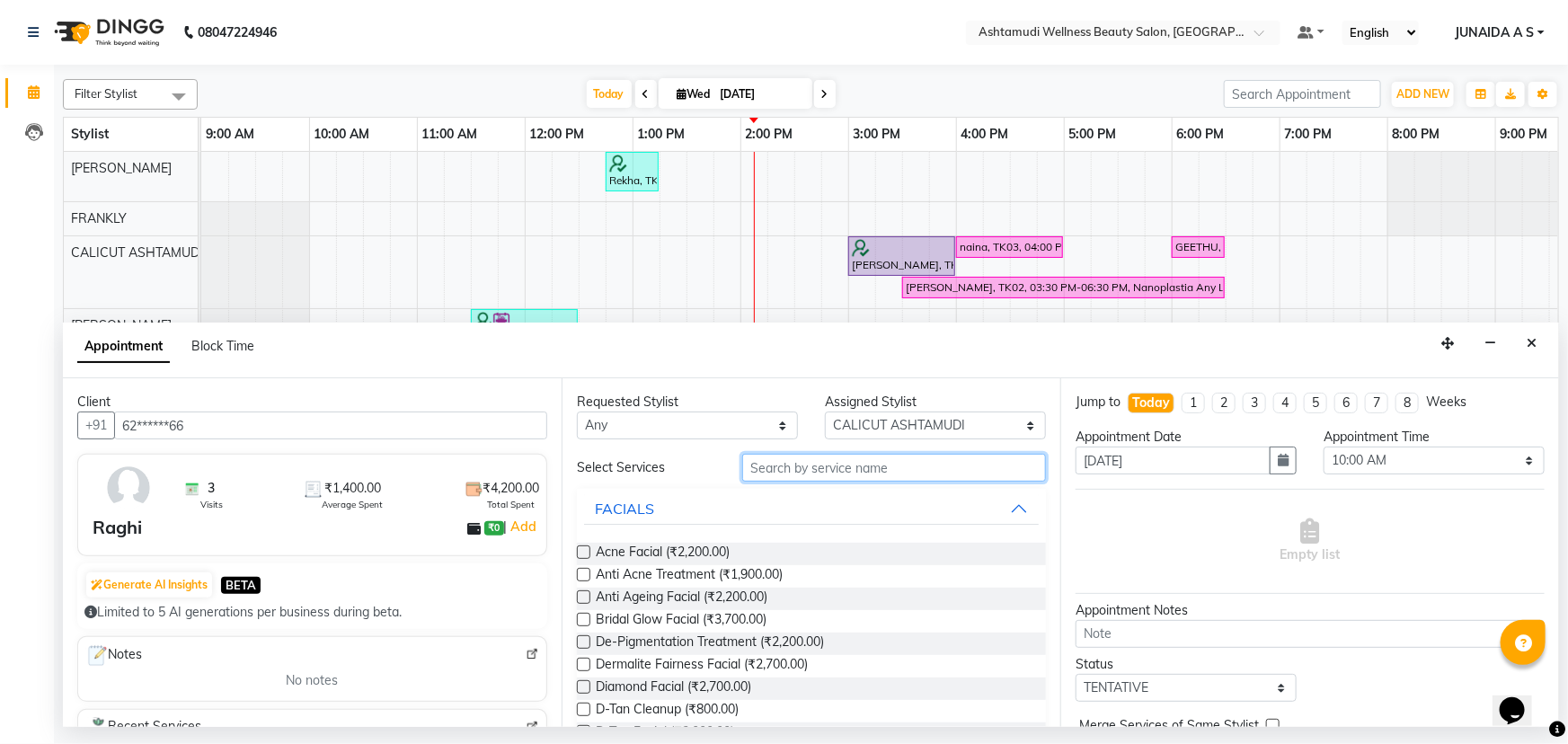
click at [774, 472] on input "text" at bounding box center [894, 467] width 304 height 28
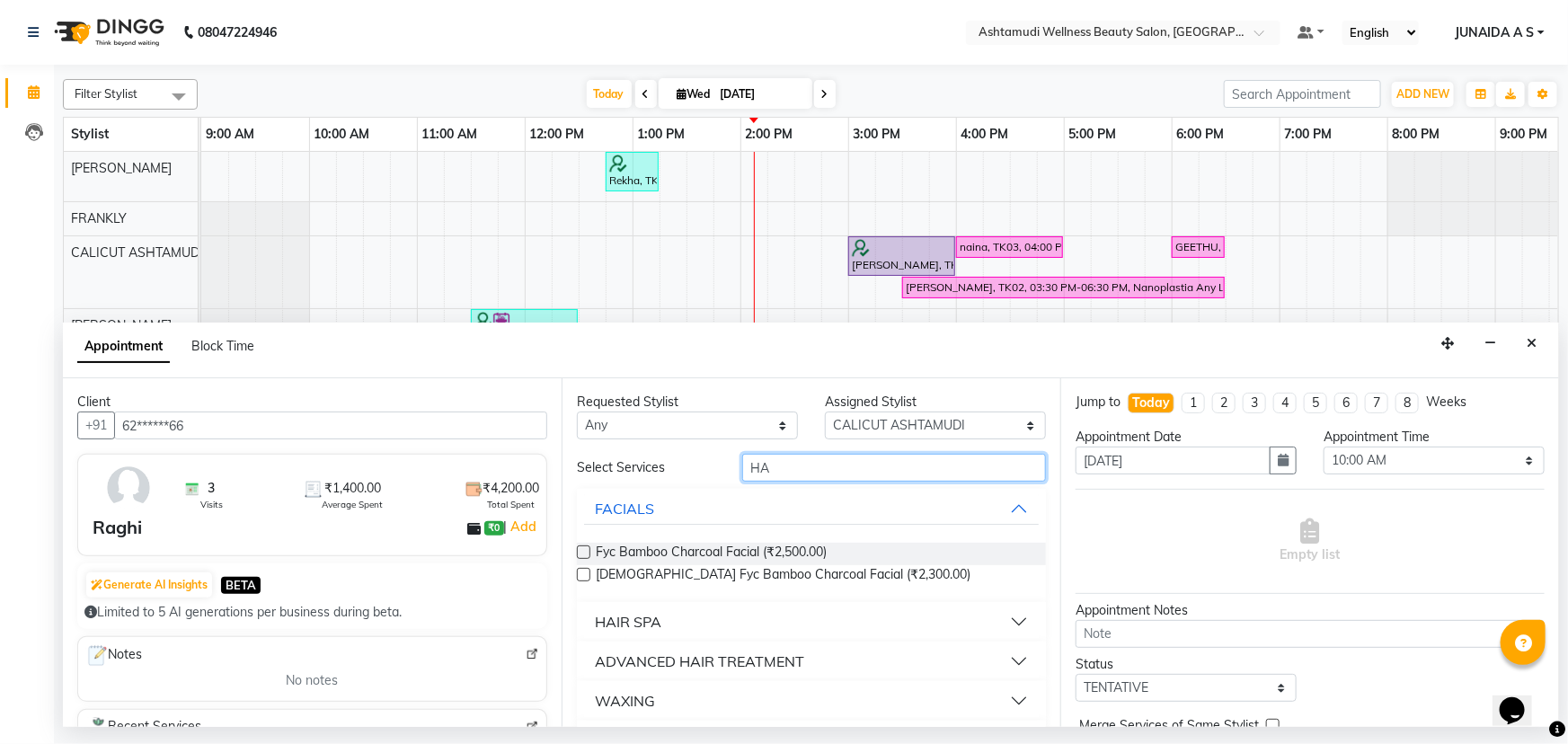
type input "H"
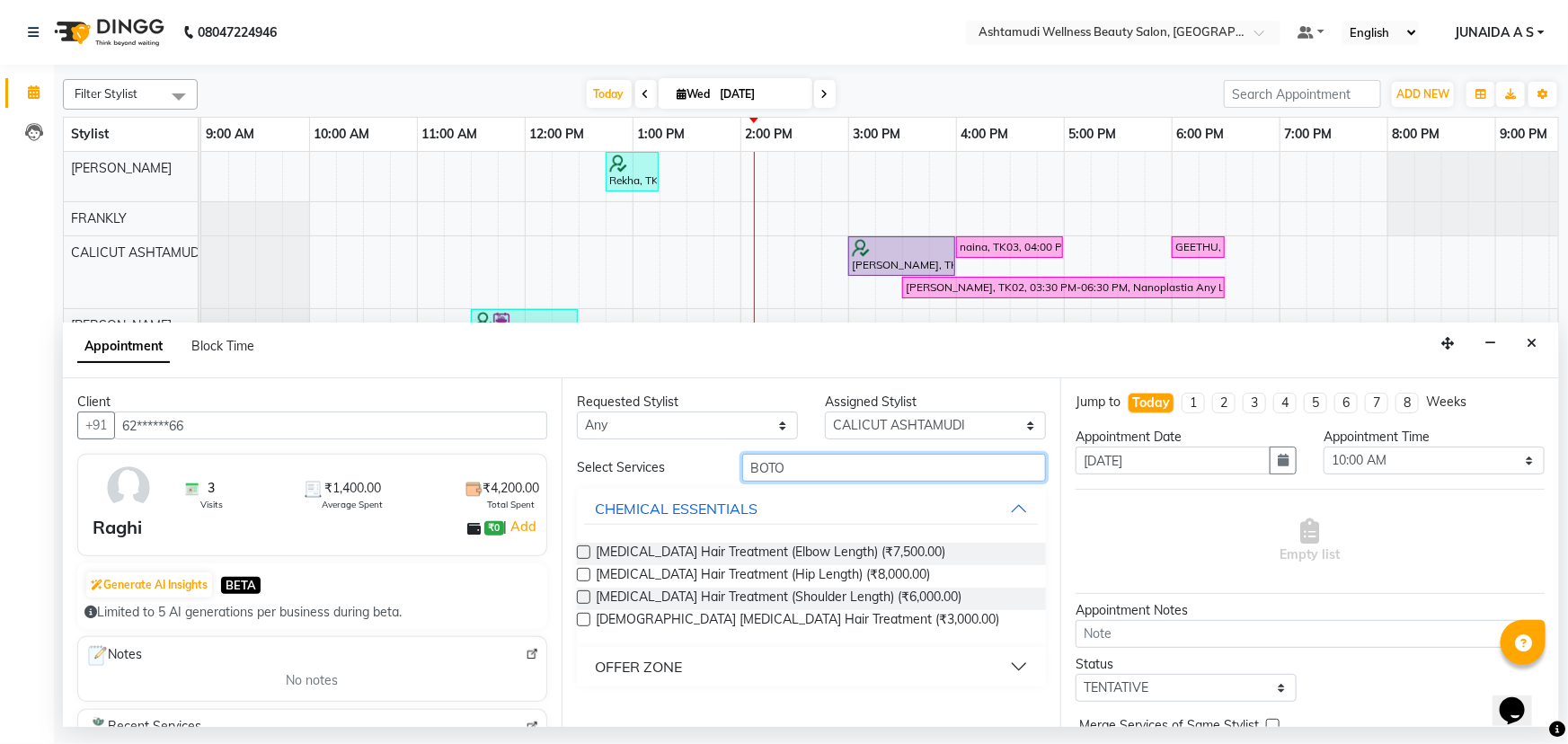
type input "BOTO"
drag, startPoint x: 667, startPoint y: 675, endPoint x: 656, endPoint y: 679, distance: 11.7
click at [667, 675] on div "OFFER ZONE" at bounding box center [638, 667] width 87 height 22
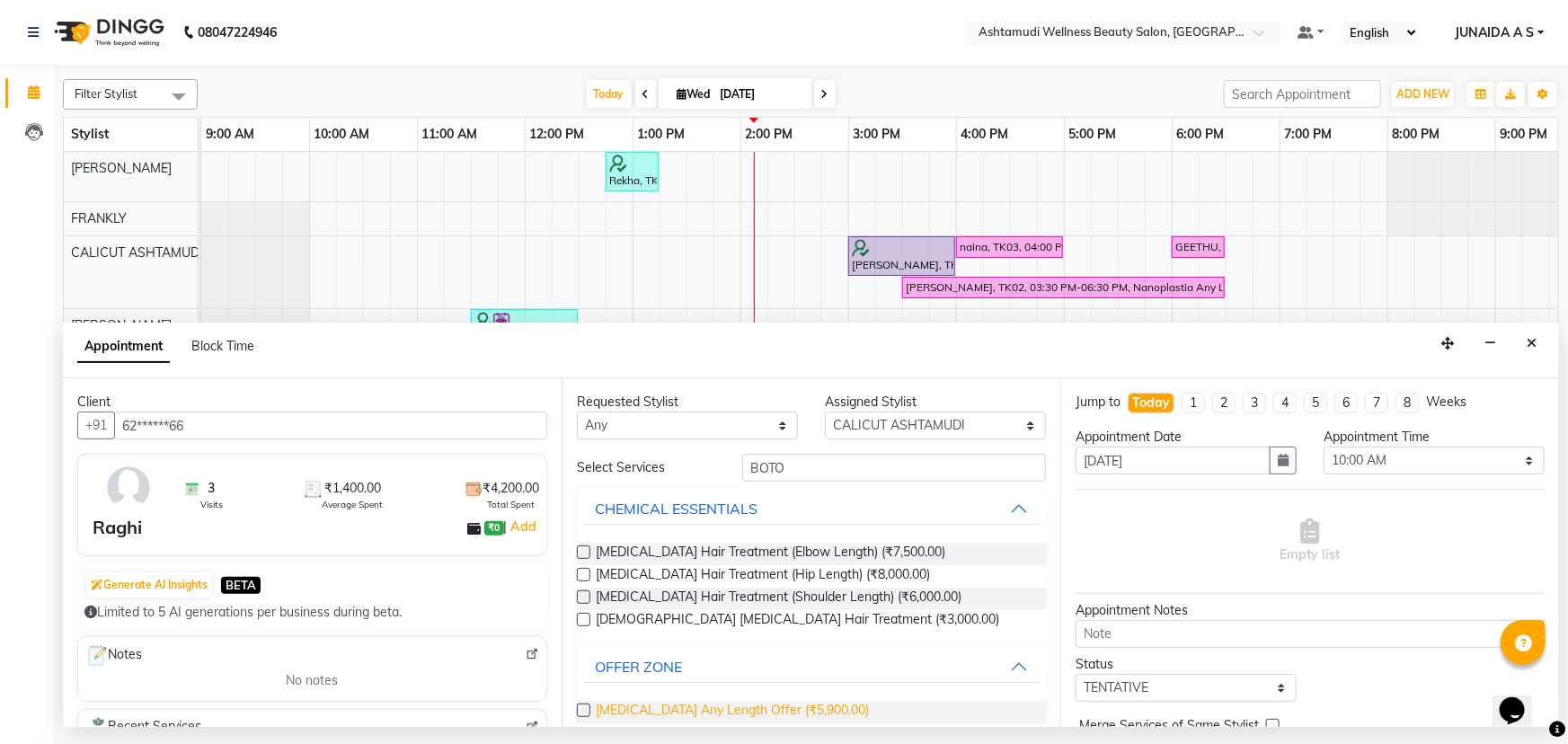
click at [649, 712] on span "[MEDICAL_DATA] Any Length Offer (₹5,900.00)" at bounding box center [732, 712] width 273 height 23
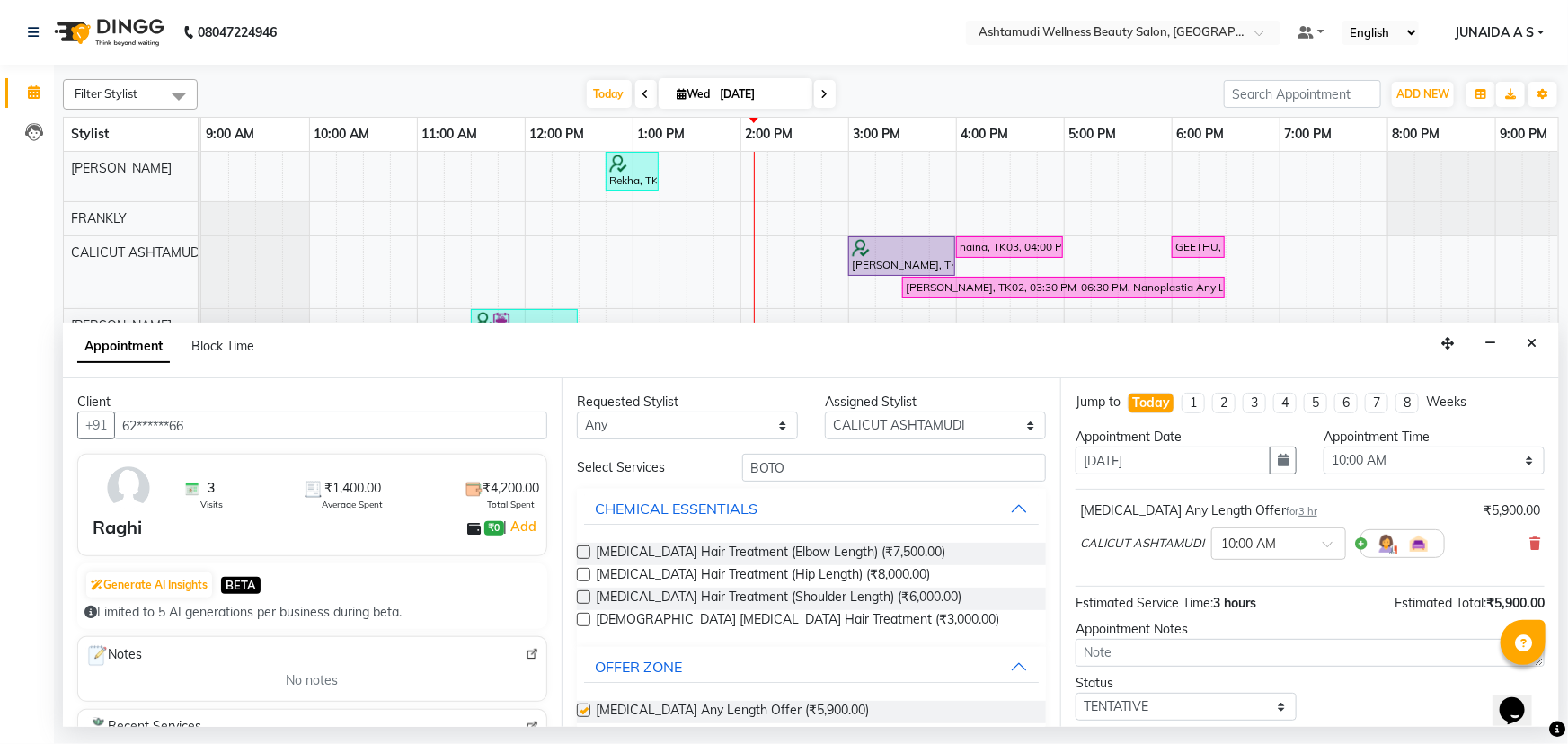
checkbox input "false"
click at [1362, 448] on select "Select 10:00 AM 10:15 AM 10:30 AM 10:45 AM 11:00 AM 11:15 AM 11:30 AM 11:45 AM …" at bounding box center [1434, 460] width 221 height 28
select select "960"
click at [1324, 446] on select "Select 10:00 AM 10:15 AM 10:30 AM 10:45 AM 11:00 AM 11:15 AM 11:30 AM 11:45 AM …" at bounding box center [1434, 460] width 221 height 28
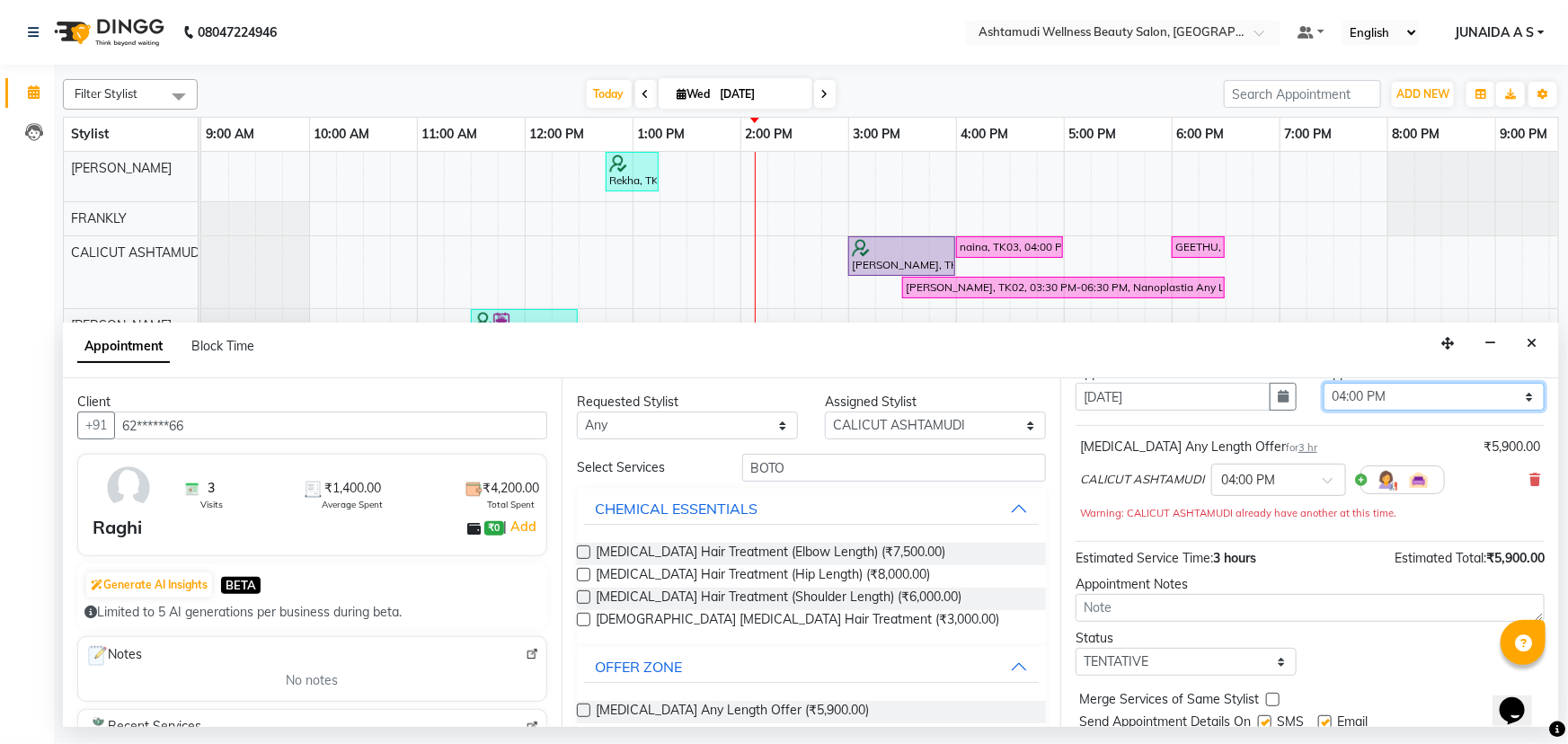
scroll to position [125, 0]
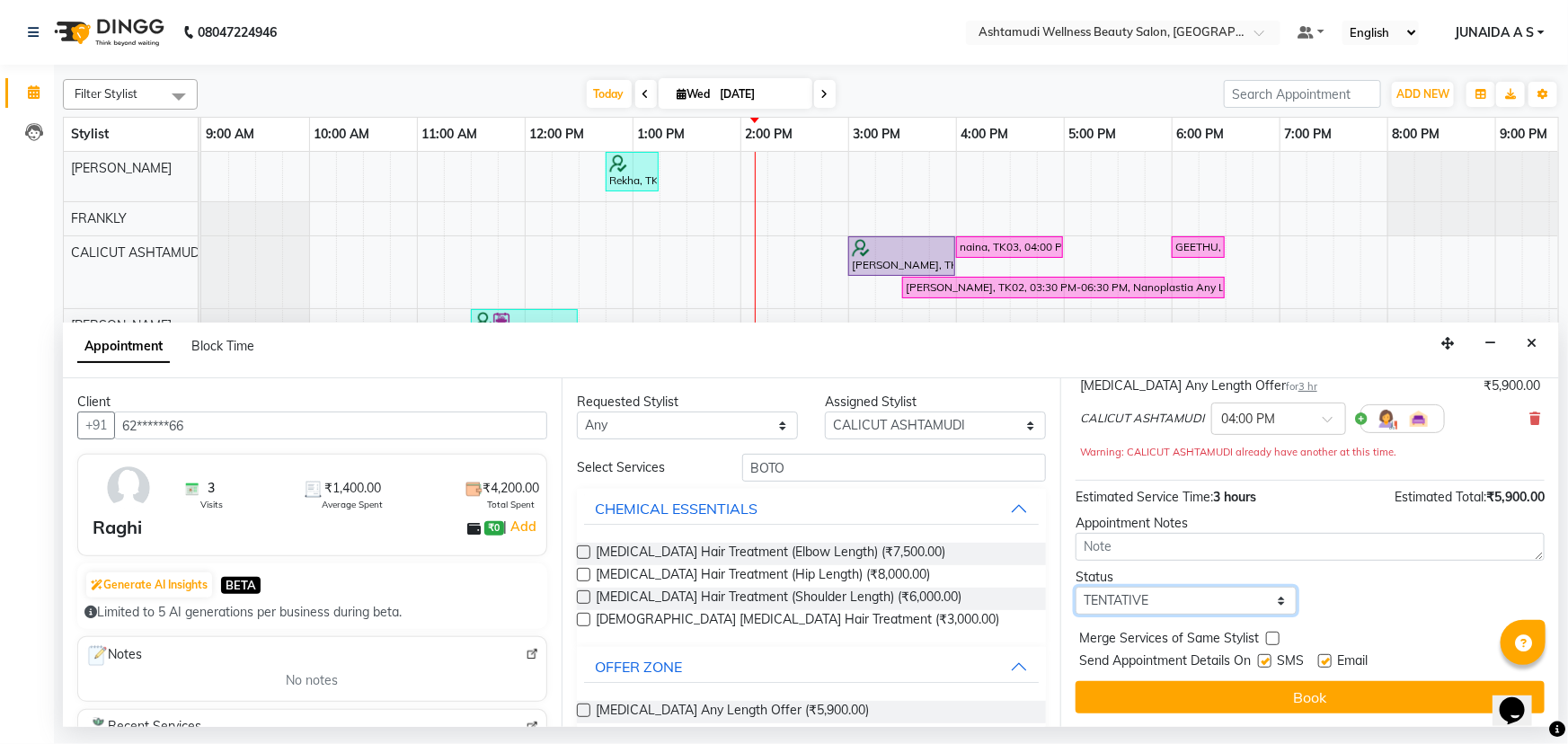
click at [1134, 611] on select "Select TENTATIVE CONFIRM CHECK-IN UPCOMING" at bounding box center [1186, 601] width 221 height 28
select select "confirm booking"
click at [1076, 587] on select "Select TENTATIVE CONFIRM CHECK-IN UPCOMING" at bounding box center [1186, 601] width 221 height 28
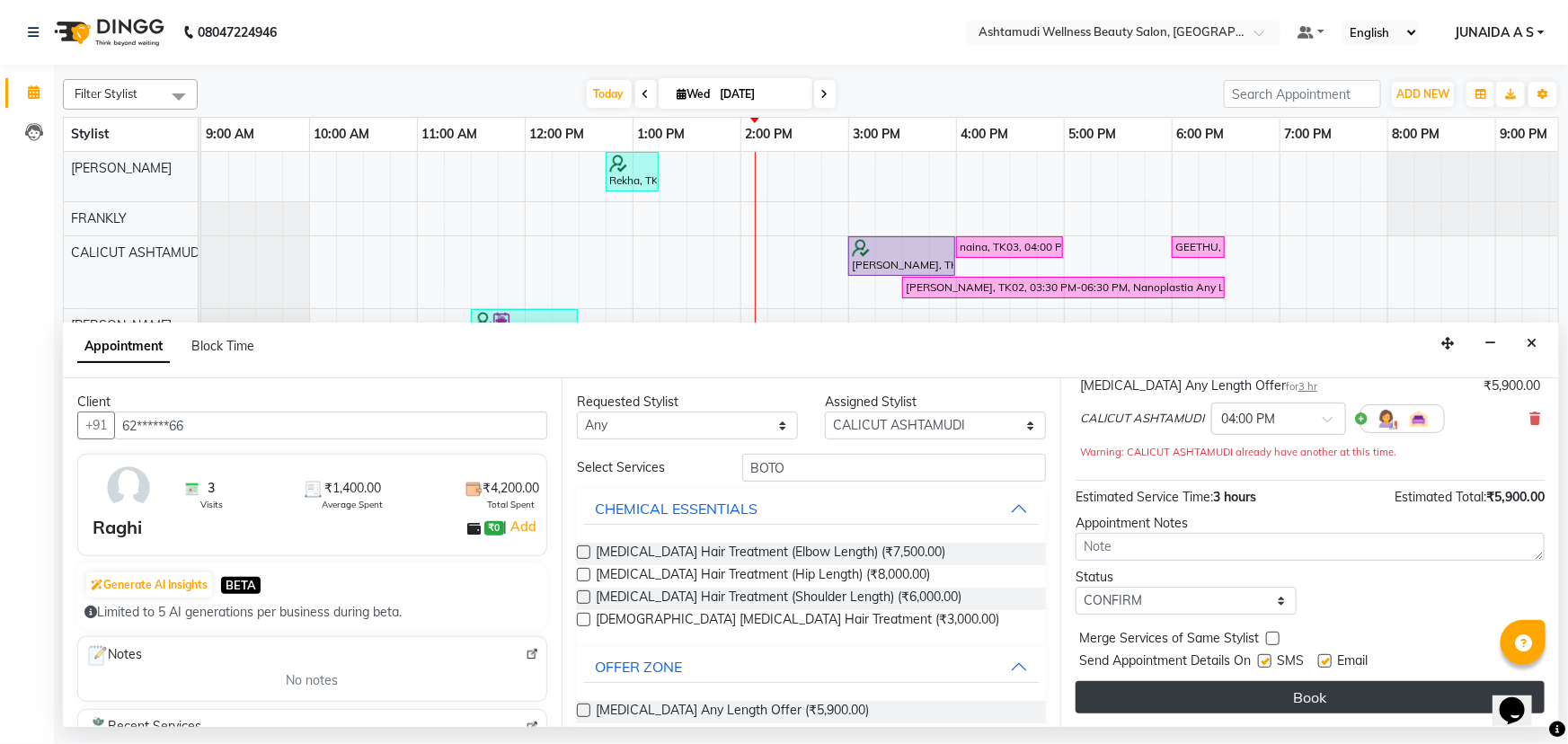
click at [1123, 689] on button "Book" at bounding box center [1310, 698] width 469 height 32
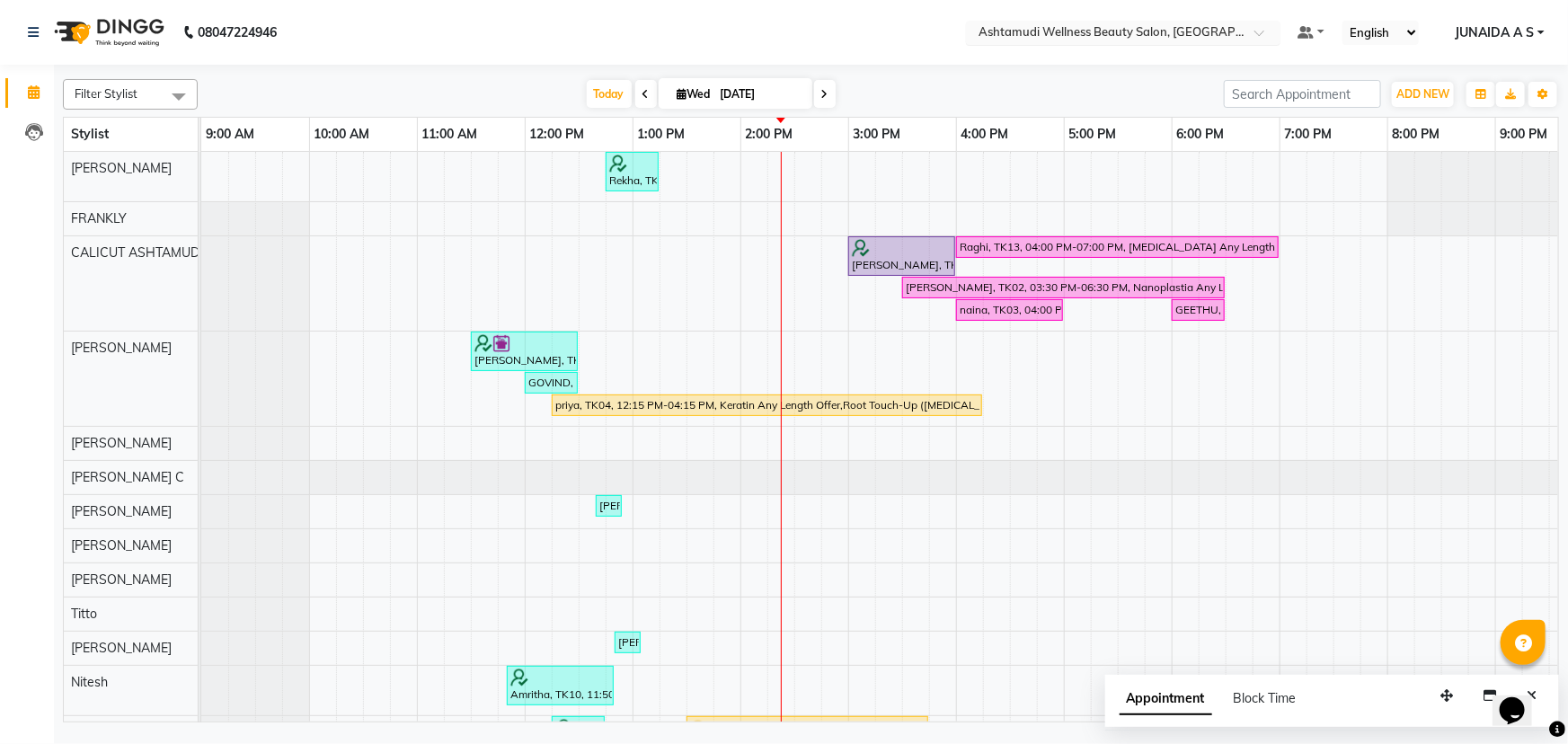
click at [1122, 38] on input "text" at bounding box center [1105, 34] width 261 height 18
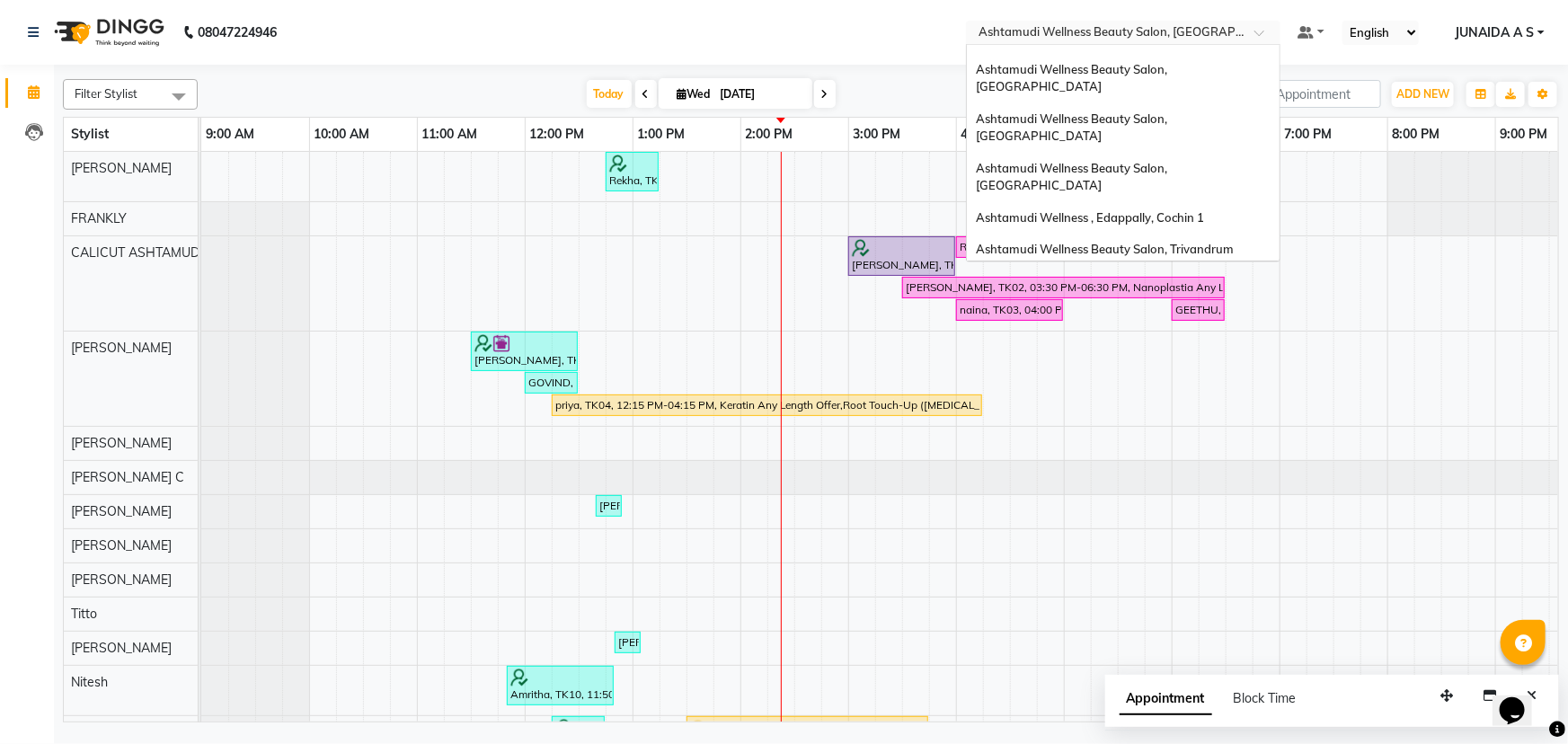
scroll to position [0, 0]
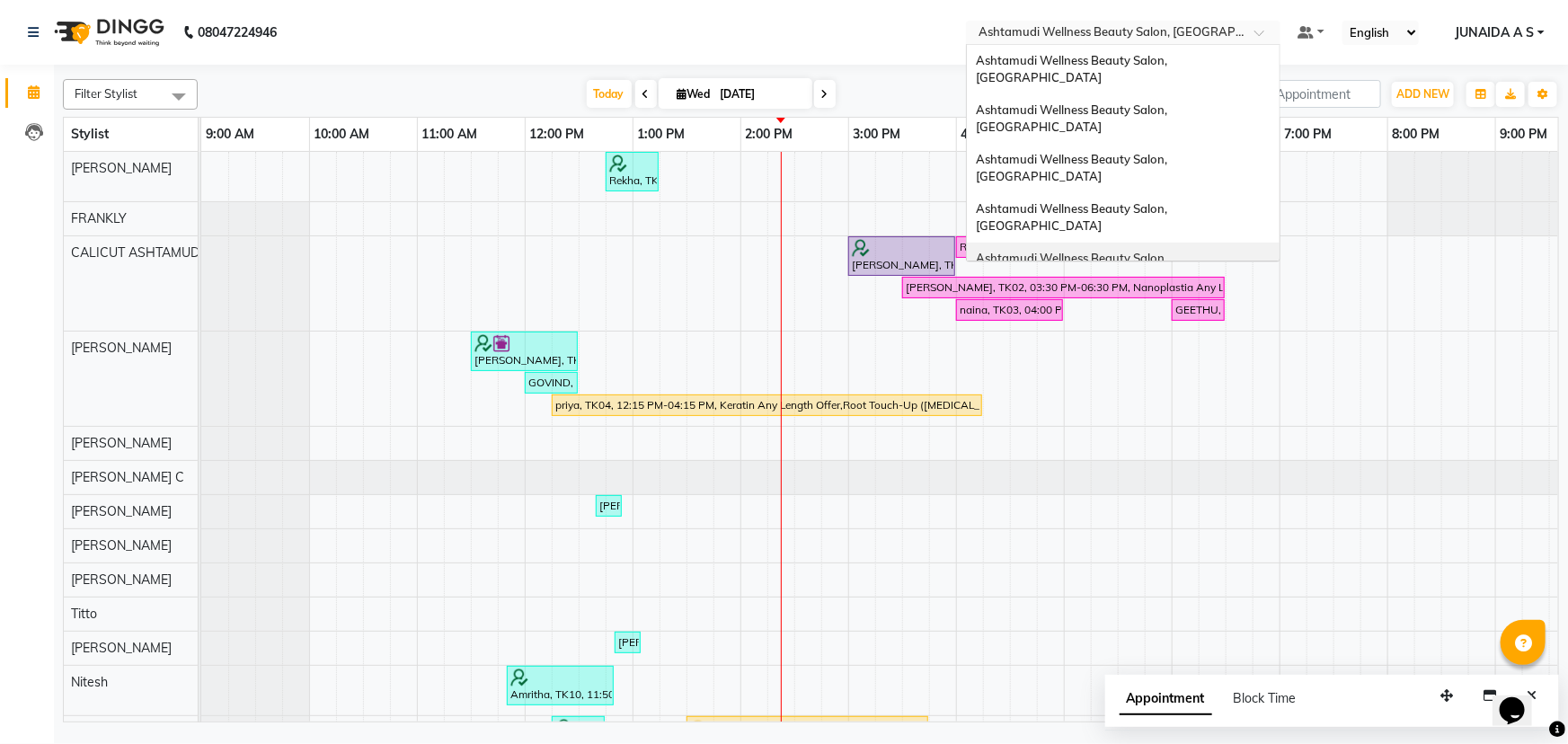
click at [1170, 251] on span "Ashtamudi Wellness Beauty Salon, [GEOGRAPHIC_DATA]" at bounding box center [1072, 267] width 194 height 32
